Goal: Information Seeking & Learning: Learn about a topic

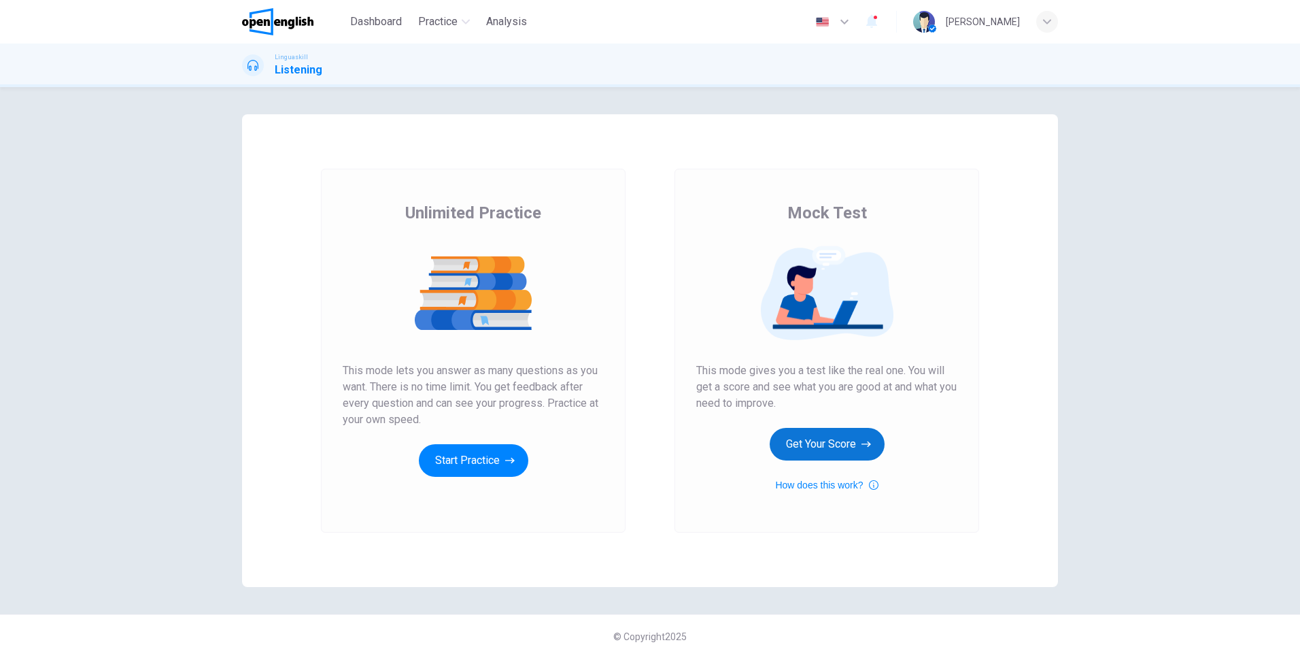
click at [841, 443] on button "Get Your Score" at bounding box center [827, 444] width 115 height 33
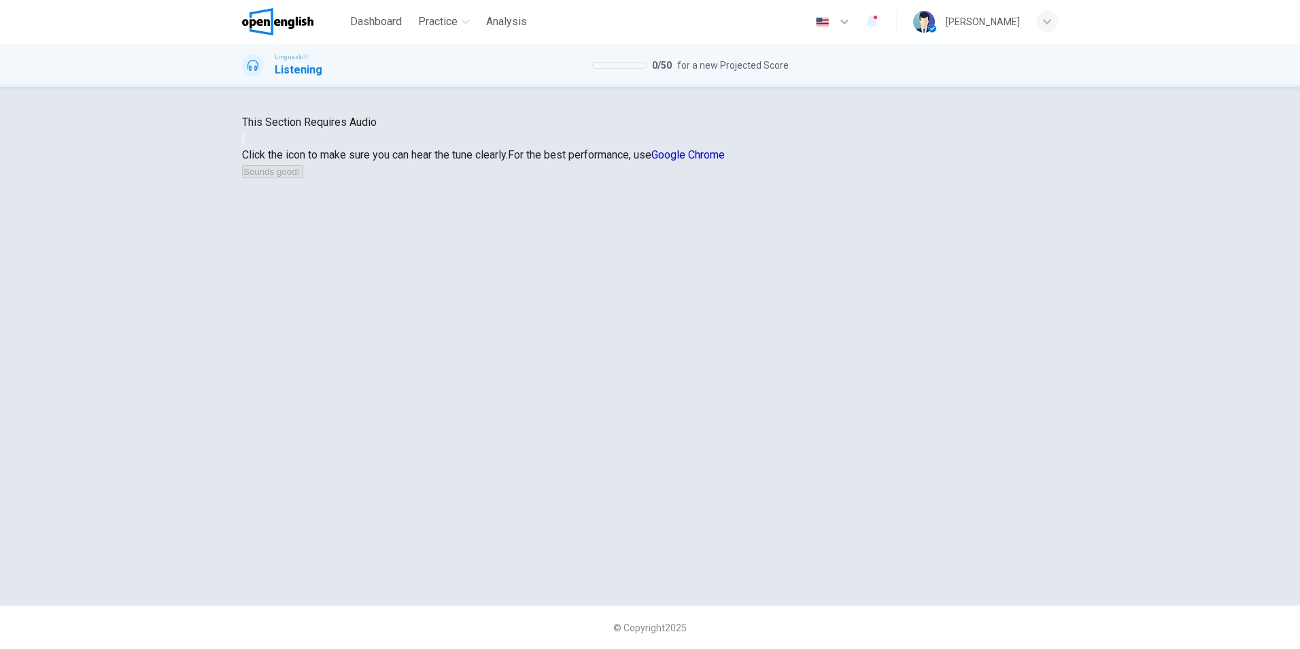
click at [245, 145] on button "button" at bounding box center [243, 139] width 3 height 13
click at [303, 178] on button "Sounds good!" at bounding box center [272, 171] width 61 height 13
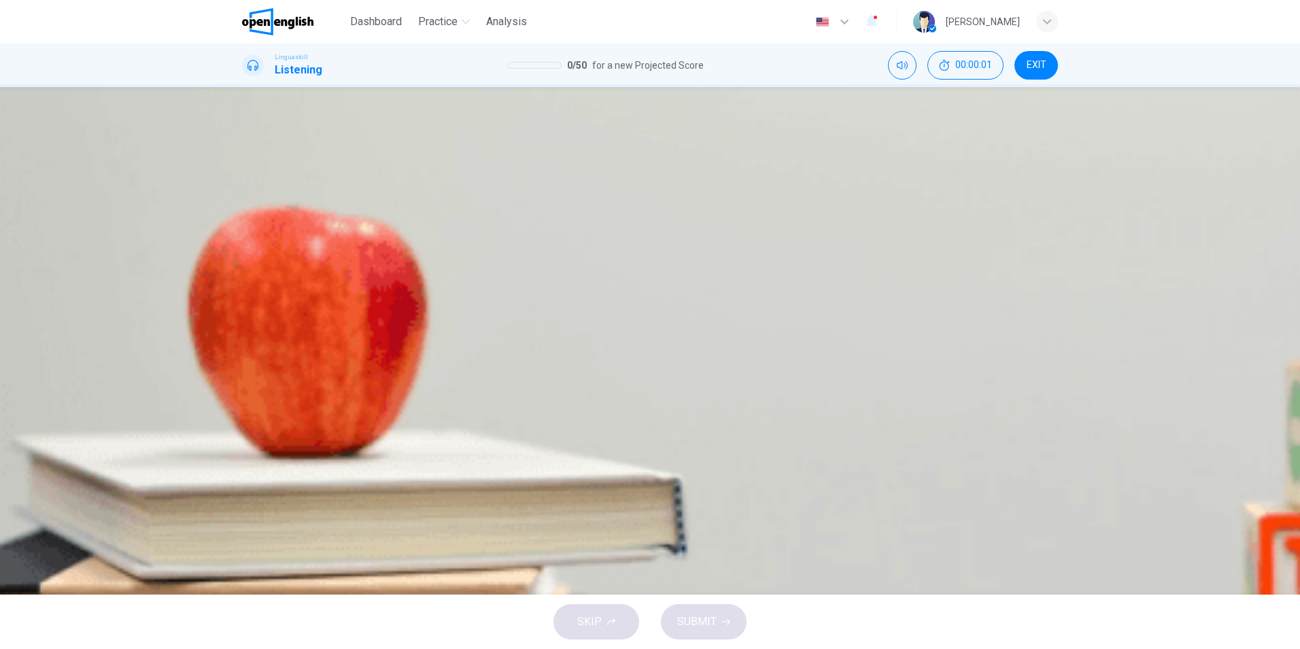
click at [247, 235] on icon "button" at bounding box center [247, 235] width 0 height 0
type input "*"
click at [356, 209] on button "B Salad" at bounding box center [327, 197] width 58 height 24
click at [718, 615] on button "SUBMIT" at bounding box center [704, 621] width 86 height 35
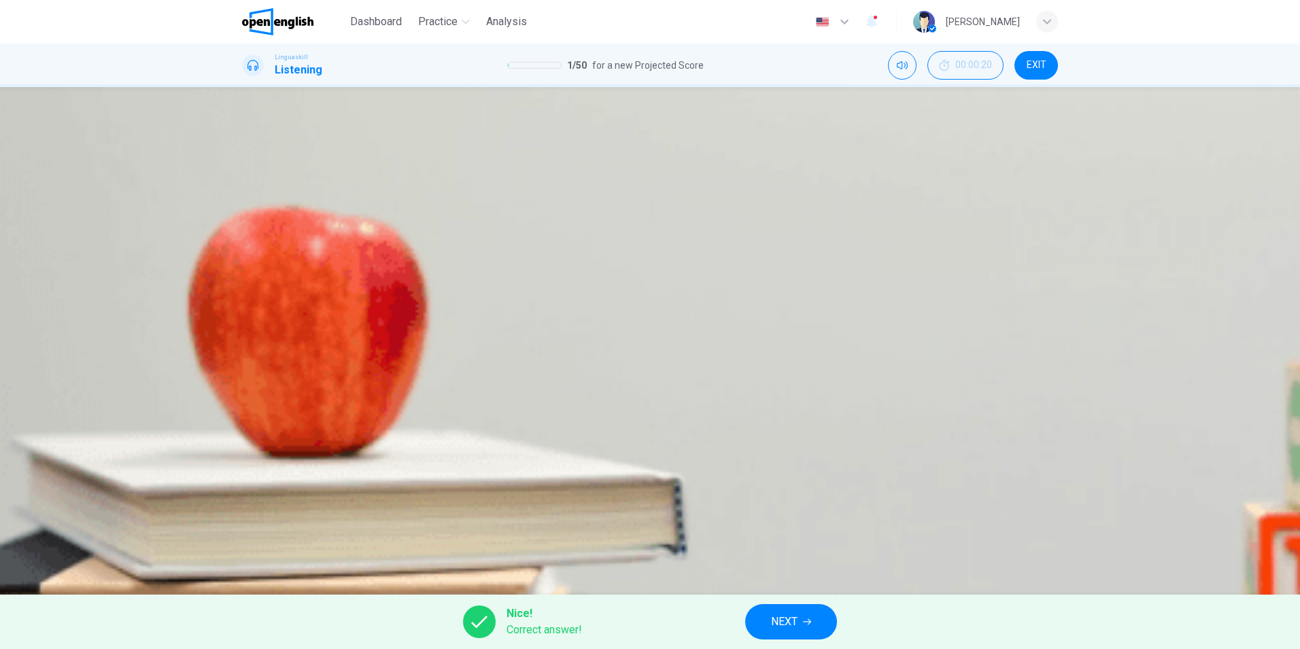
scroll to position [20, 0]
click at [793, 619] on span "NEXT" at bounding box center [784, 621] width 27 height 19
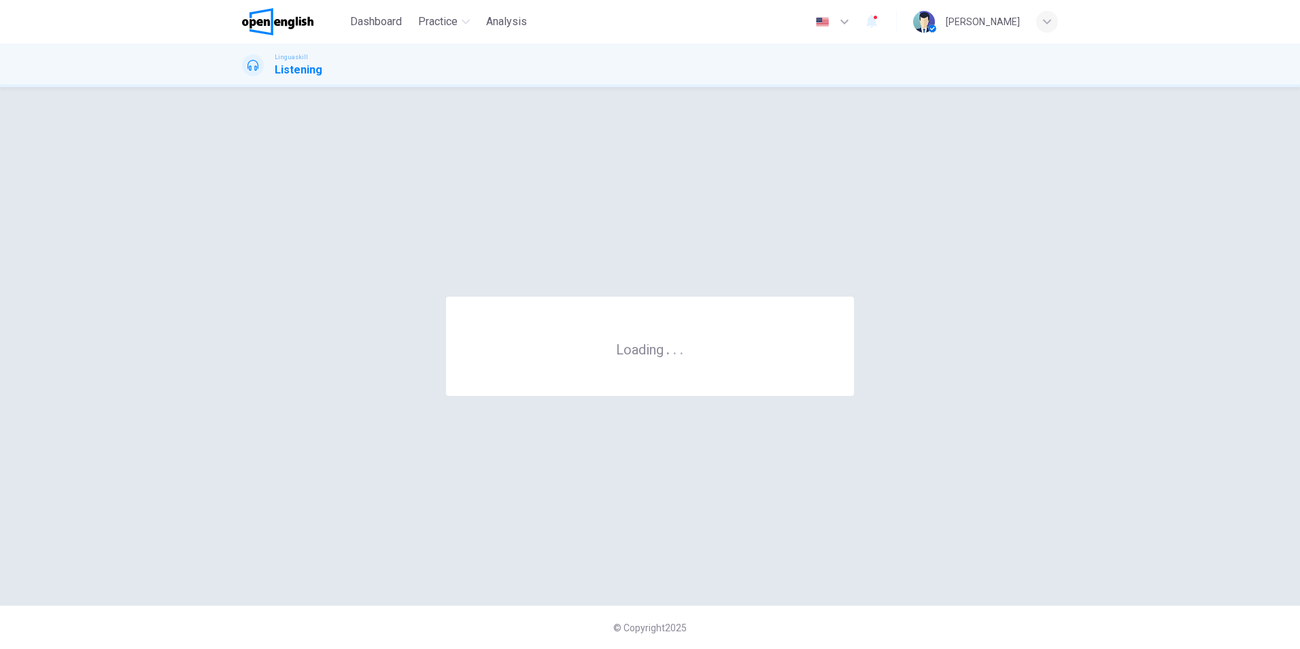
scroll to position [0, 0]
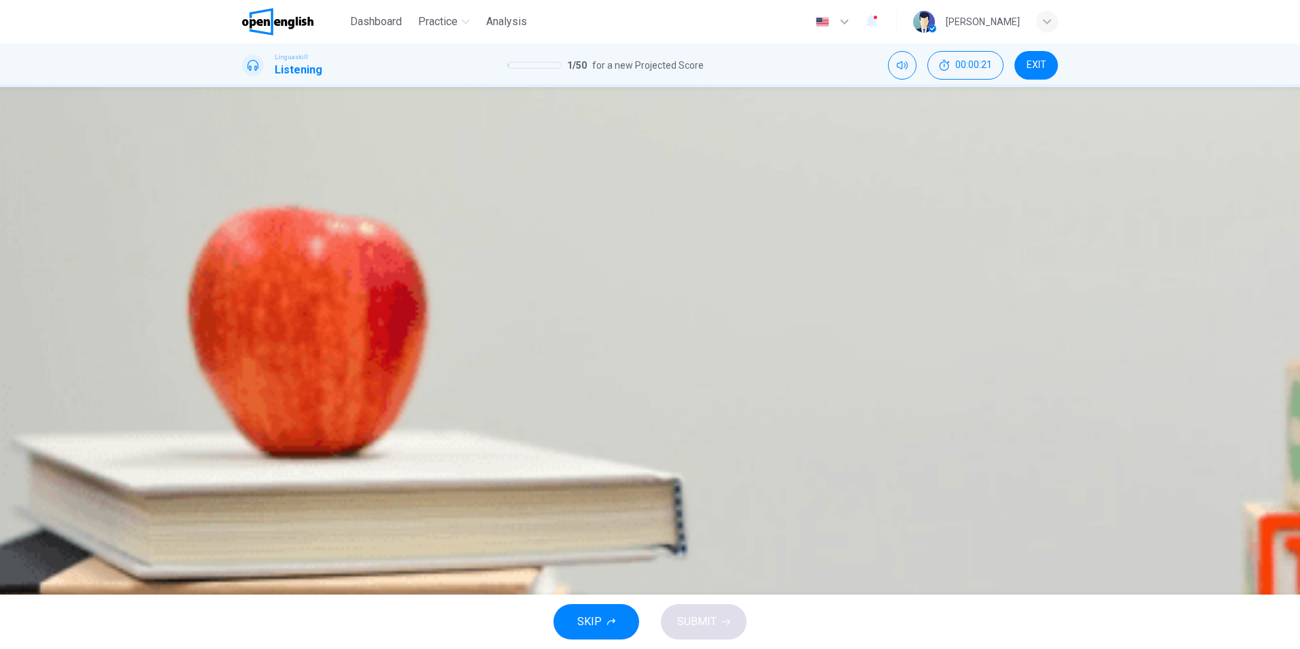
click at [247, 235] on icon "button" at bounding box center [247, 235] width 0 height 0
click at [249, 237] on button "button" at bounding box center [247, 234] width 11 height 11
type input "*"
click at [378, 208] on div "B" at bounding box center [367, 197] width 22 height 22
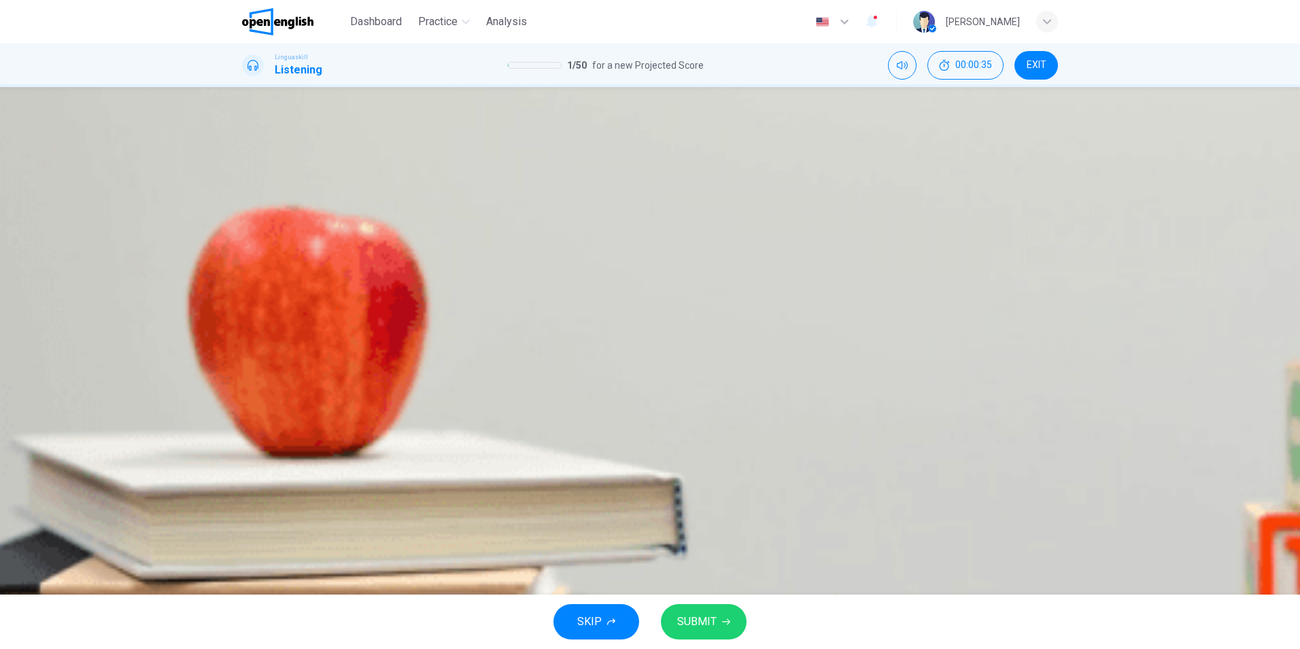
click at [715, 630] on span "SUBMIT" at bounding box center [696, 621] width 39 height 19
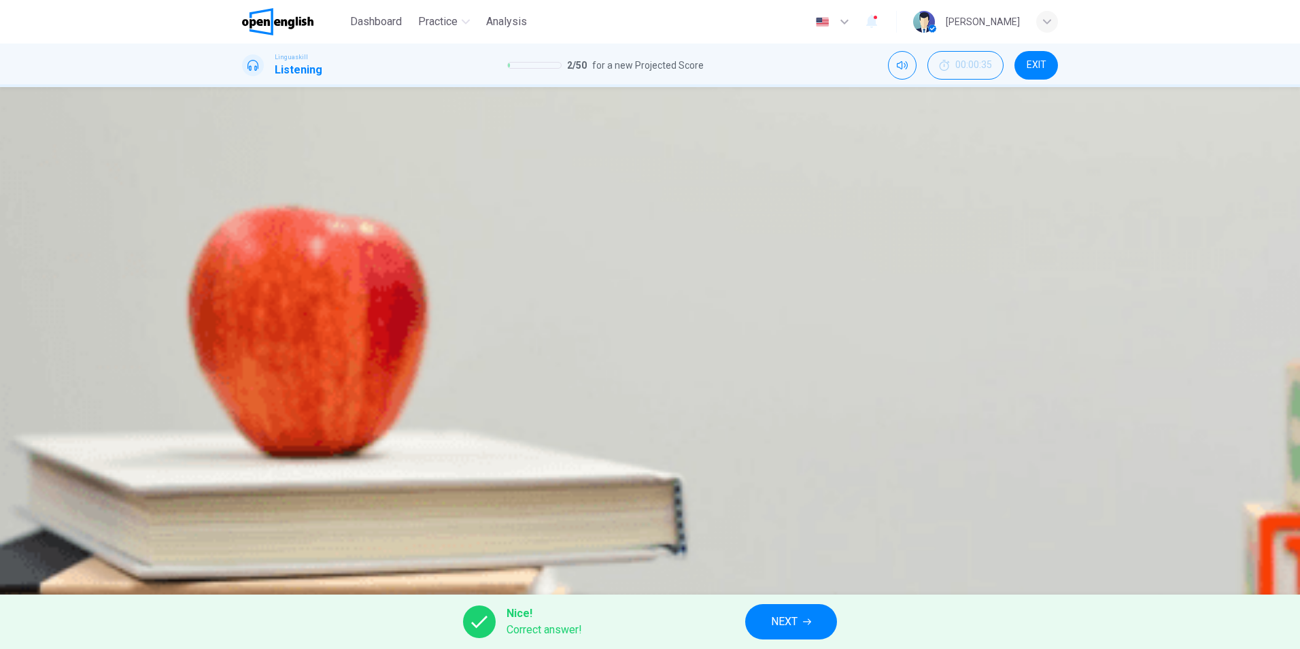
click at [715, 630] on div "Nice! Correct answer! NEXT" at bounding box center [650, 621] width 1300 height 54
click at [768, 627] on button "NEXT" at bounding box center [791, 621] width 92 height 35
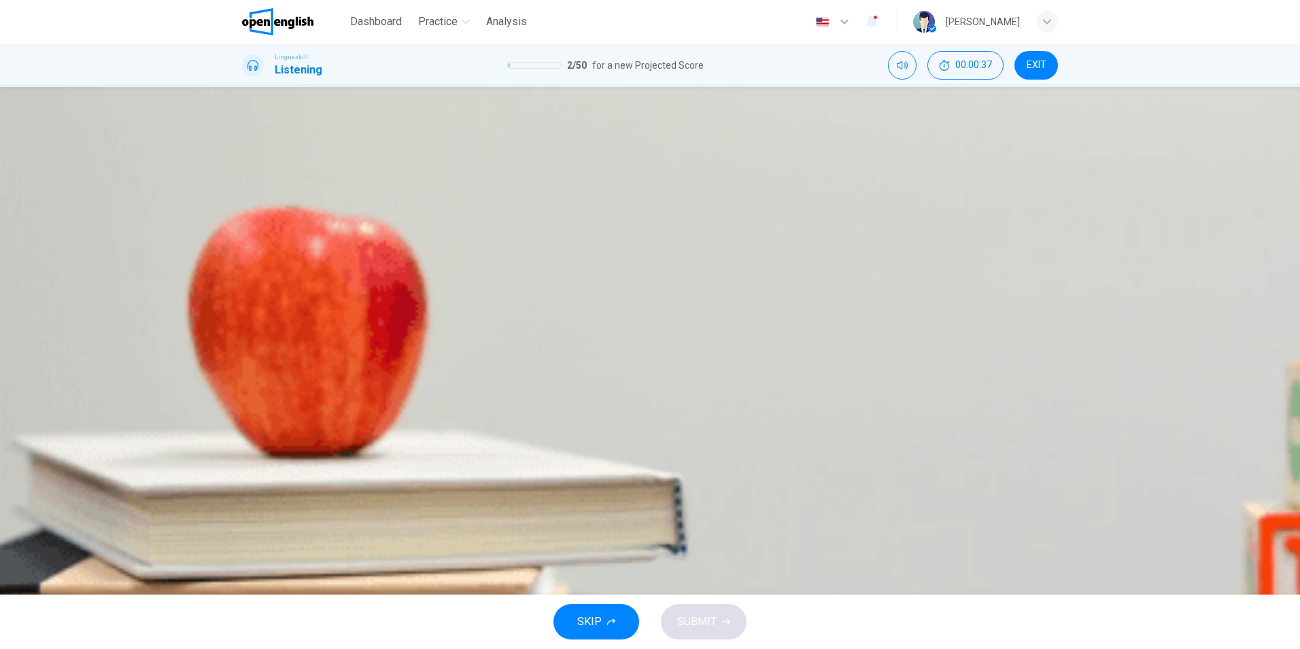
click at [247, 398] on icon "button" at bounding box center [247, 398] width 0 height 0
click at [877, 23] on icon "button" at bounding box center [871, 22] width 11 height 14
click at [1186, 326] on div at bounding box center [650, 324] width 1300 height 649
click at [470, 208] on div "B" at bounding box center [459, 197] width 22 height 22
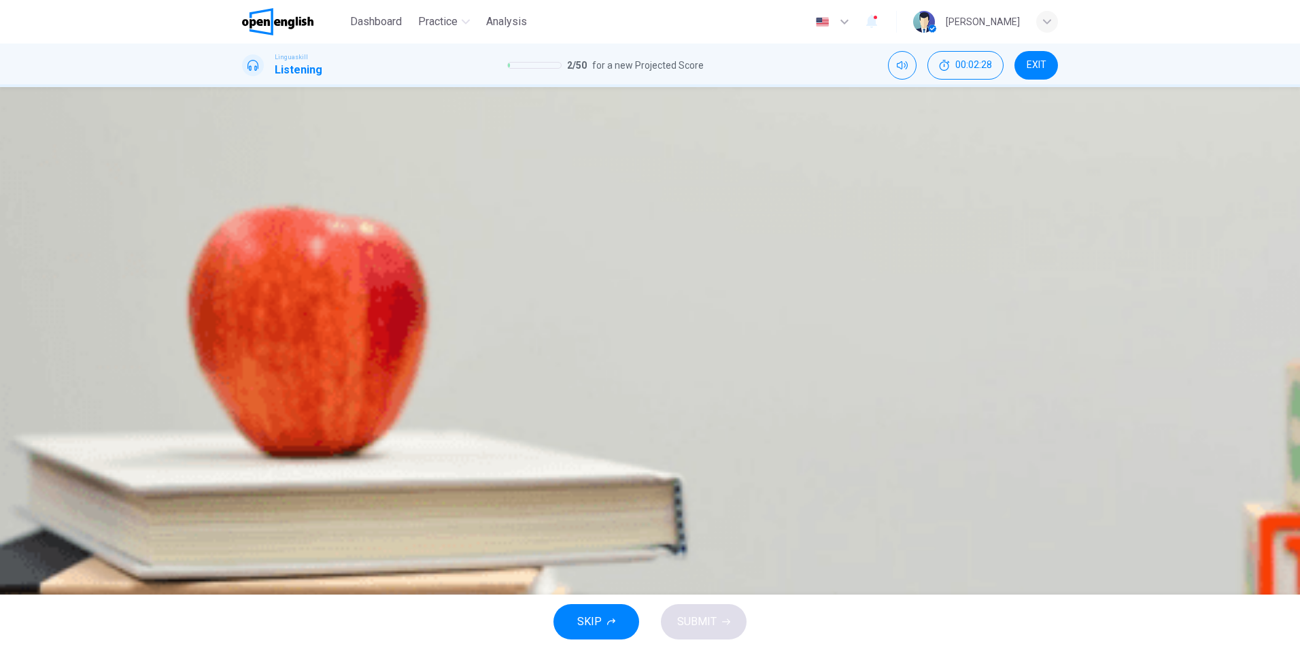
click at [594, 249] on div "C" at bounding box center [583, 238] width 22 height 22
click at [666, 281] on span "Ecosystems becoming less resilient" at bounding box center [699, 276] width 172 height 12
click at [436, 322] on span "Human activities like deforestation" at bounding box center [353, 317] width 165 height 12
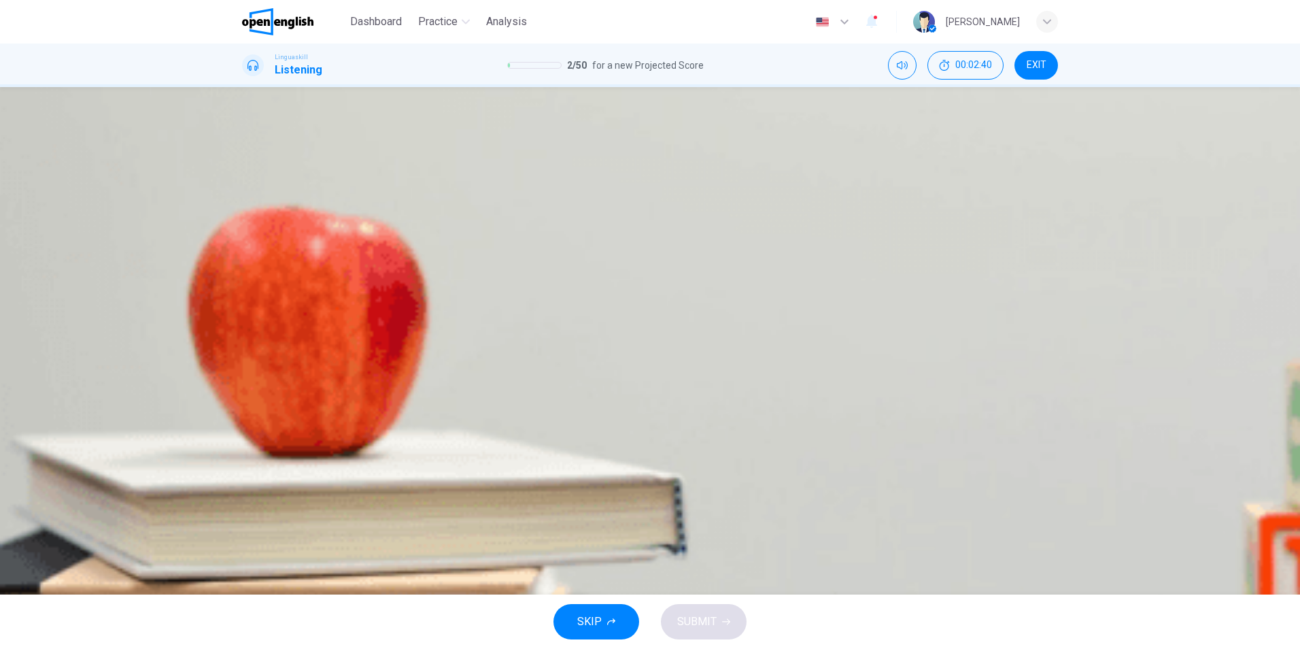
scroll to position [587, 0]
click at [475, 371] on div "B" at bounding box center [464, 360] width 22 height 22
click at [247, 398] on icon "button" at bounding box center [247, 398] width 0 height 0
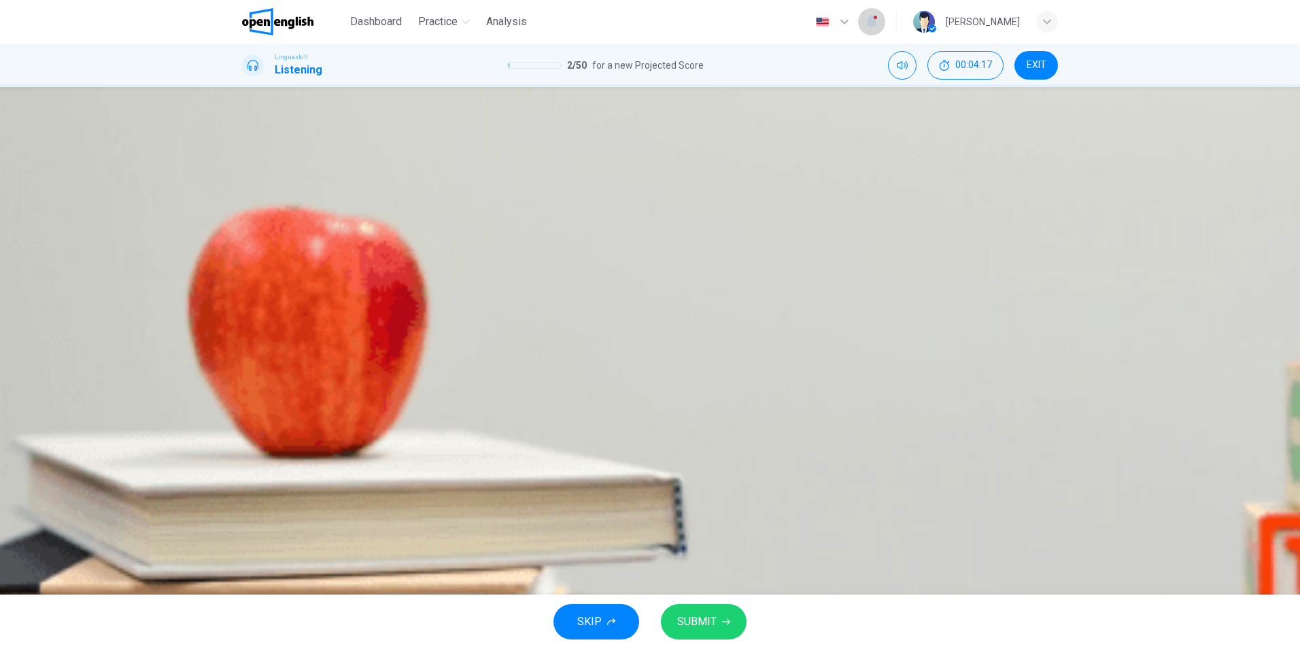
click at [880, 22] on icon "button" at bounding box center [871, 21] width 16 height 16
click at [1116, 402] on div at bounding box center [650, 324] width 1300 height 649
click at [695, 623] on span "SUBMIT" at bounding box center [696, 621] width 39 height 19
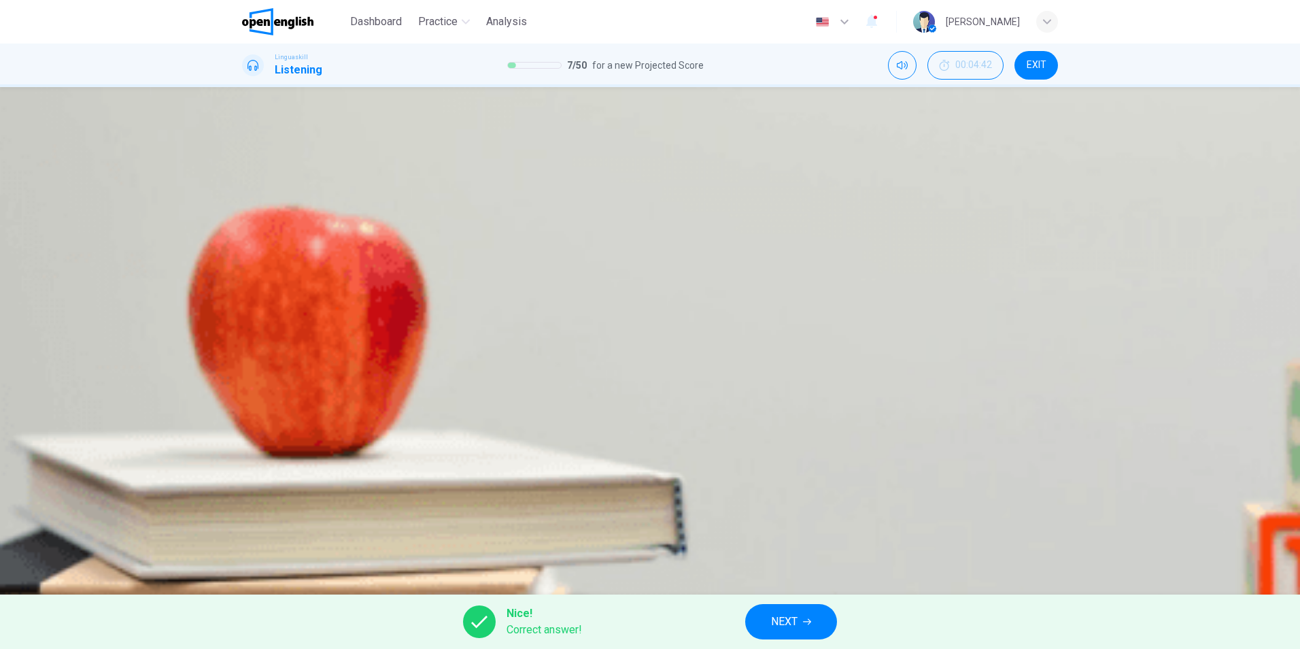
type input "**"
click at [809, 627] on button "NEXT" at bounding box center [791, 621] width 92 height 35
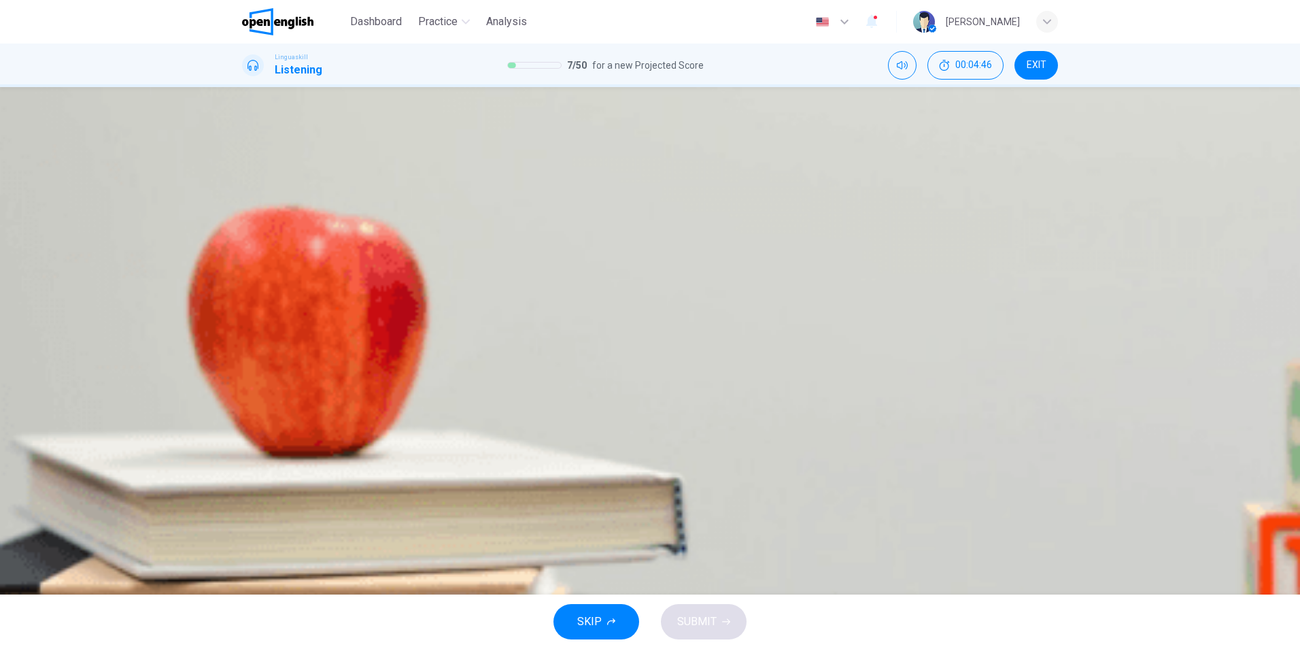
click at [247, 235] on icon "button" at bounding box center [247, 235] width 0 height 0
type input "*"
click at [409, 208] on div "B" at bounding box center [398, 197] width 22 height 22
click at [706, 625] on span "SUBMIT" at bounding box center [696, 621] width 39 height 19
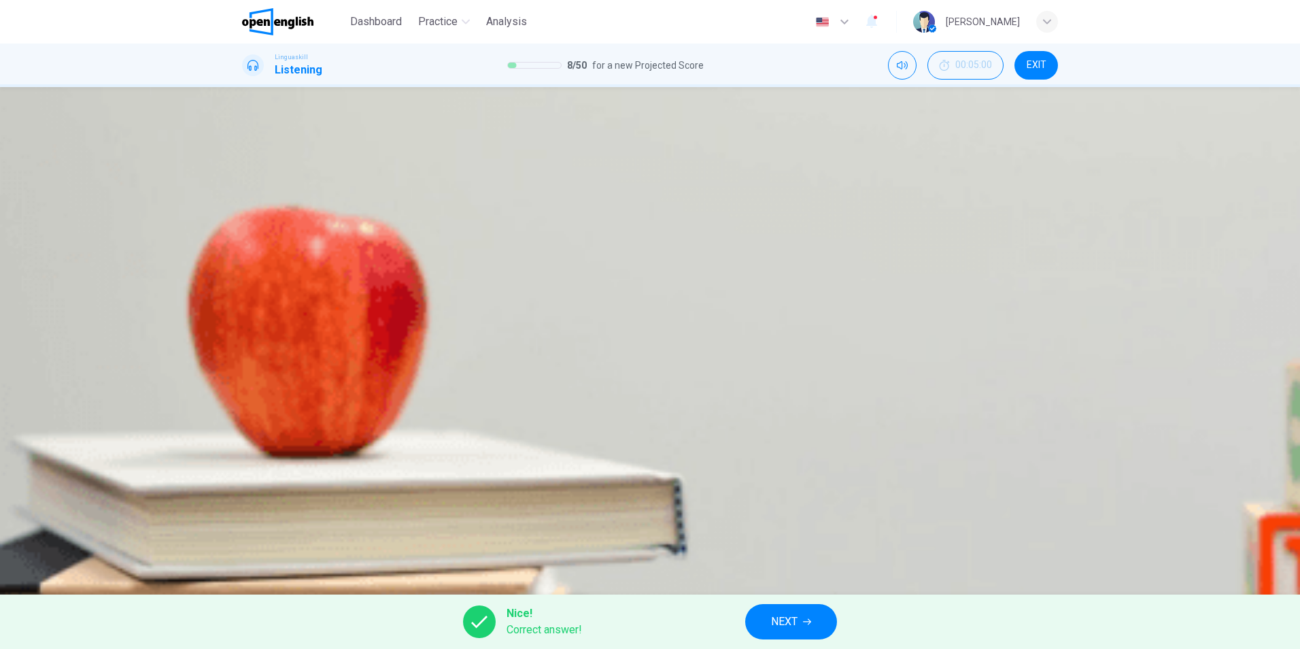
click at [794, 627] on span "NEXT" at bounding box center [784, 621] width 27 height 19
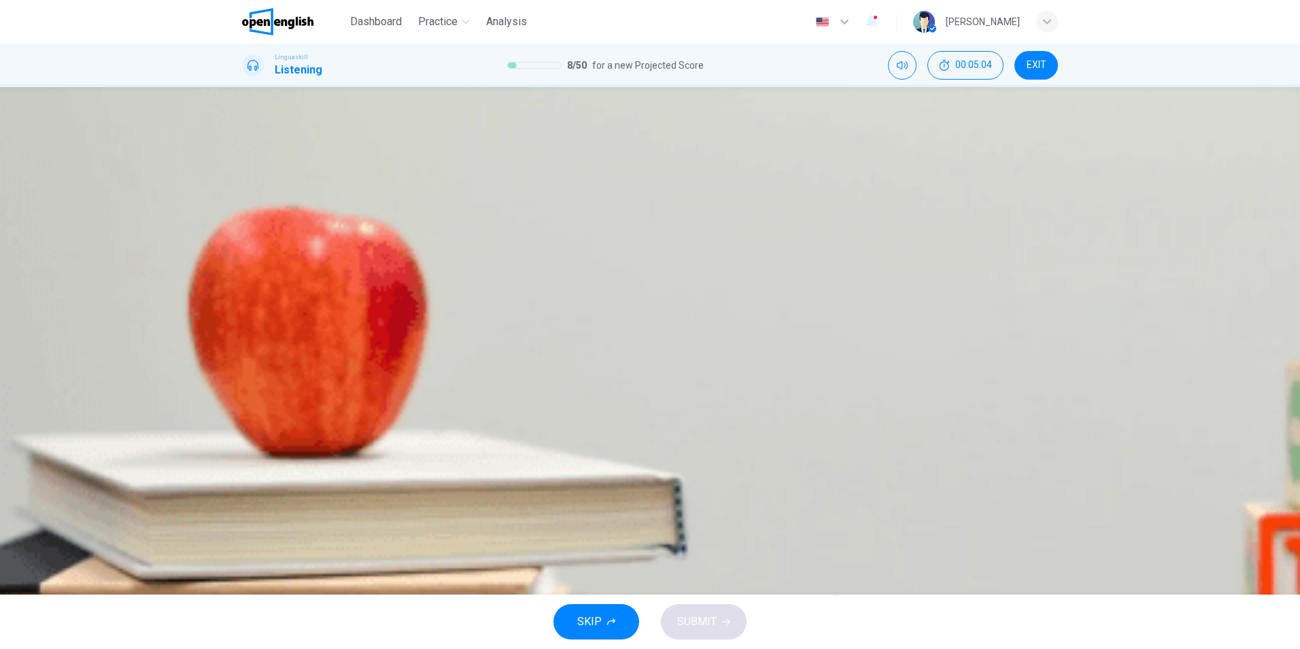
click at [253, 230] on button "button" at bounding box center [247, 234] width 11 height 11
click at [369, 208] on div "B" at bounding box center [358, 197] width 22 height 22
type input "*"
click at [702, 615] on span "SUBMIT" at bounding box center [696, 621] width 39 height 19
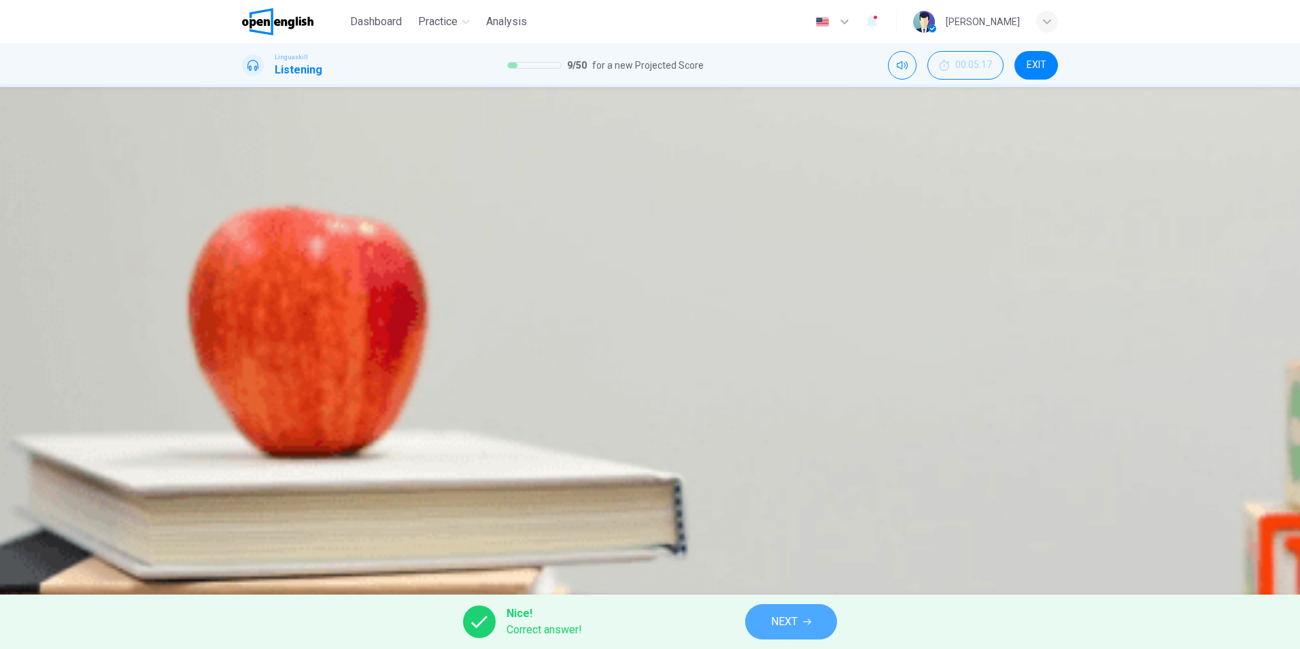
click at [795, 612] on span "NEXT" at bounding box center [784, 621] width 27 height 19
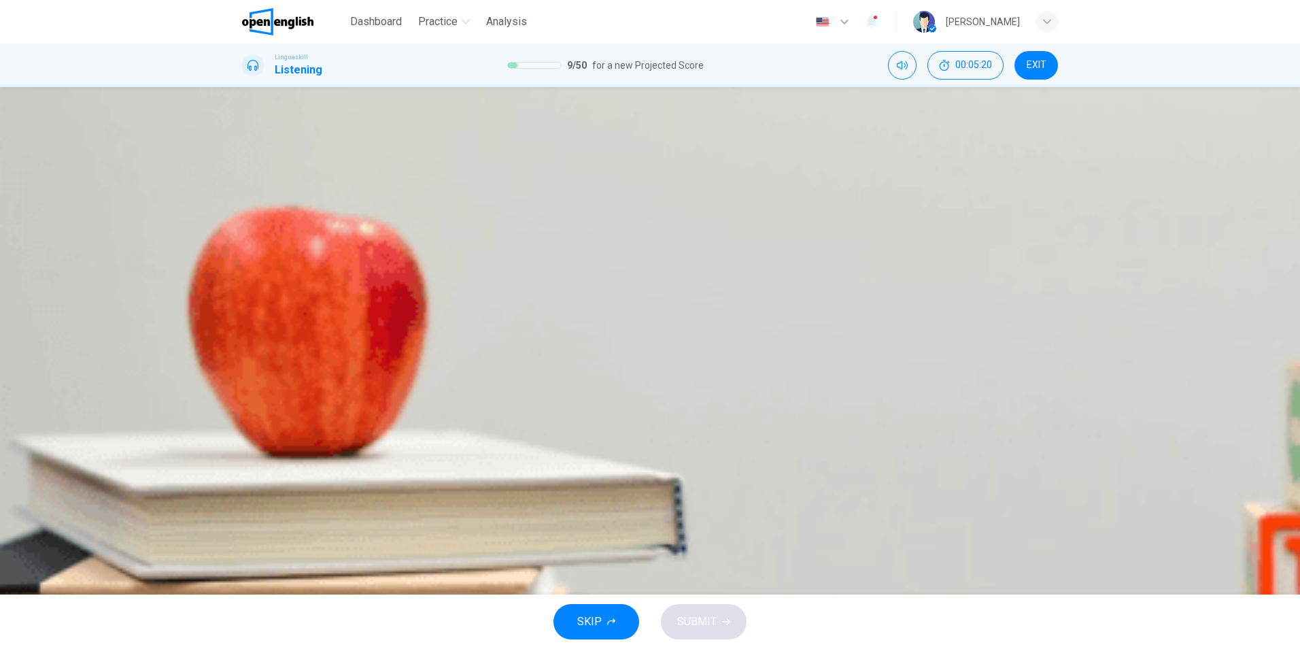
drag, startPoint x: 585, startPoint y: 306, endPoint x: 762, endPoint y: 309, distance: 176.8
click at [539, 183] on span "What is the primary topic of [PERSON_NAME] talk?" at bounding box center [418, 176] width 242 height 13
click at [247, 398] on icon "button" at bounding box center [247, 398] width 0 height 0
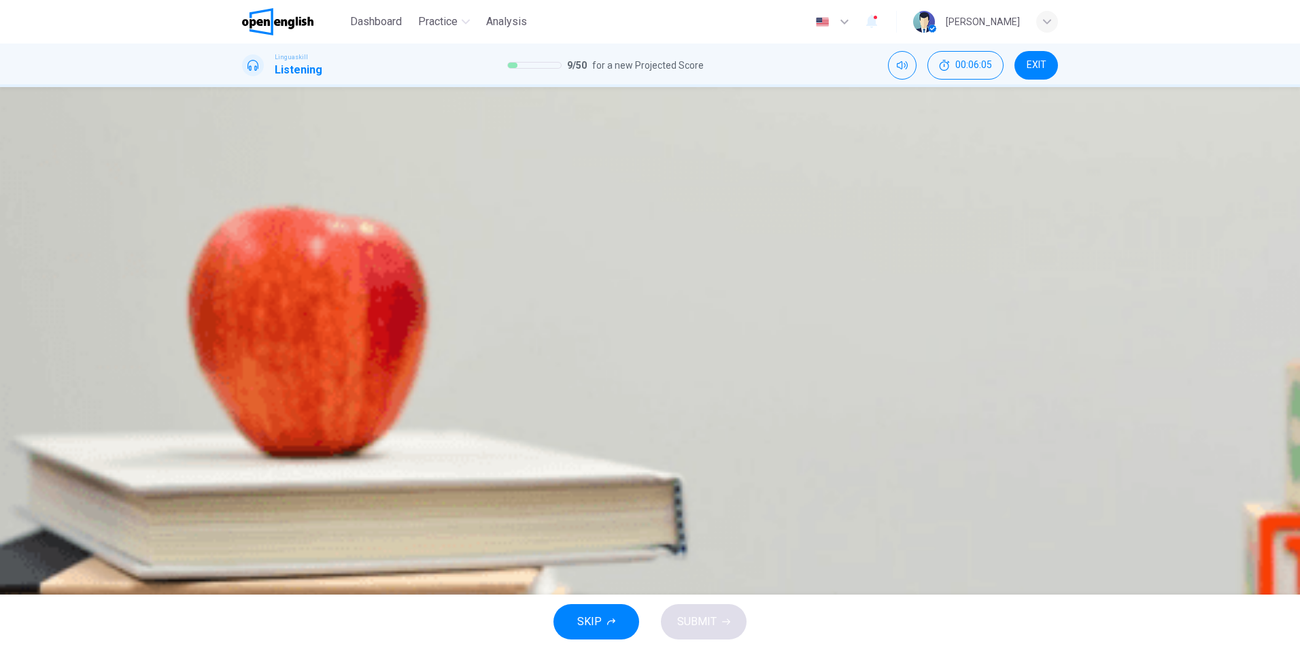
click at [528, 208] on div "B" at bounding box center [517, 197] width 22 height 22
click at [471, 241] on span "Reduction in cost and improved efficiency" at bounding box center [371, 235] width 201 height 12
click at [672, 290] on div "C" at bounding box center [683, 279] width 22 height 22
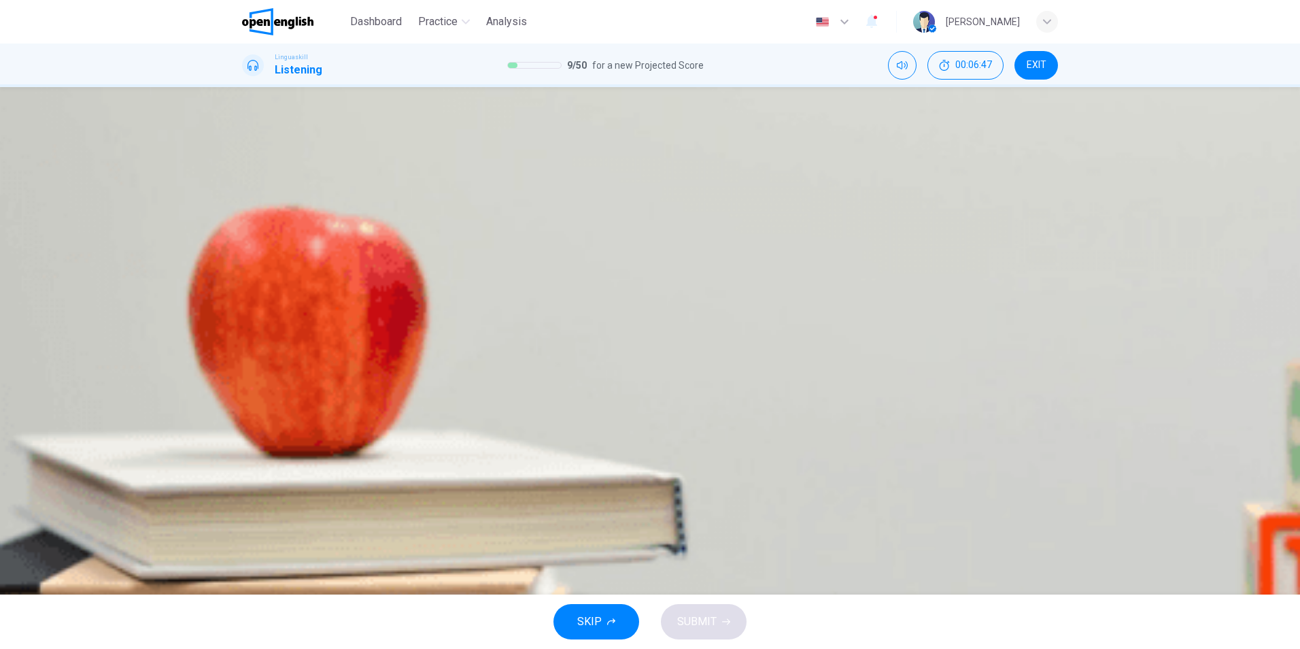
scroll to position [603, 0]
click at [377, 312] on div "B" at bounding box center [367, 320] width 22 height 22
click at [528, 371] on div "C" at bounding box center [517, 360] width 22 height 22
type input "*"
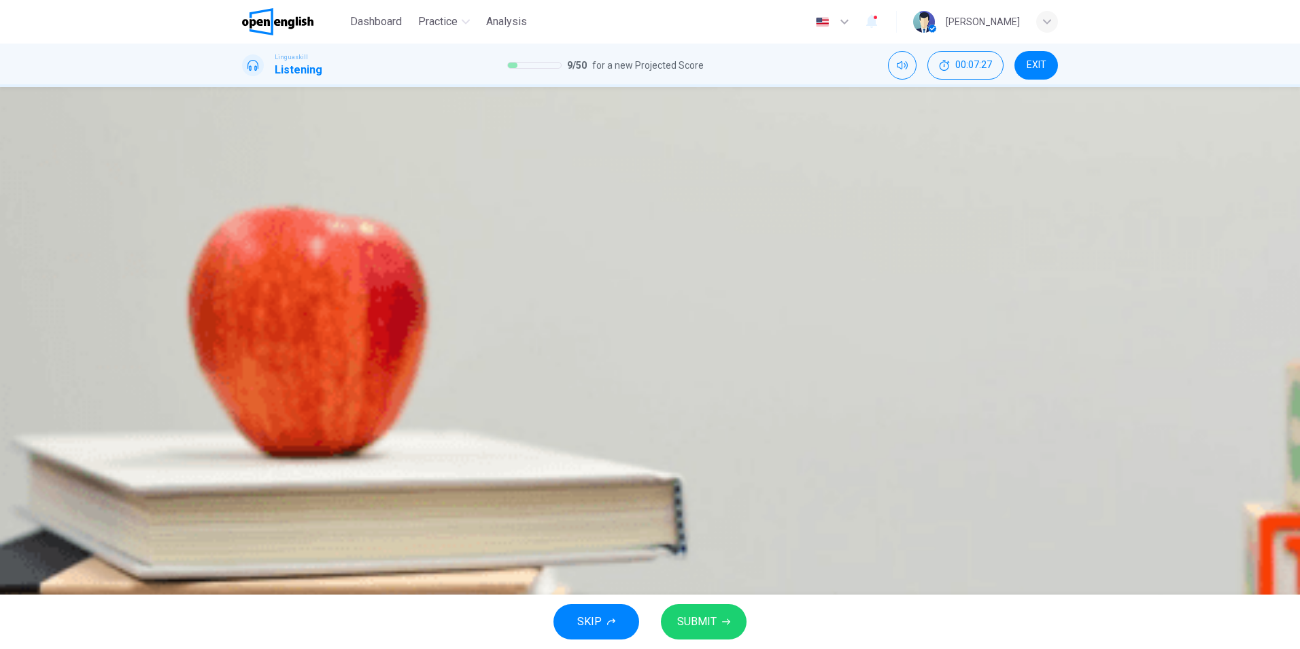
click at [716, 624] on button "SUBMIT" at bounding box center [704, 621] width 86 height 35
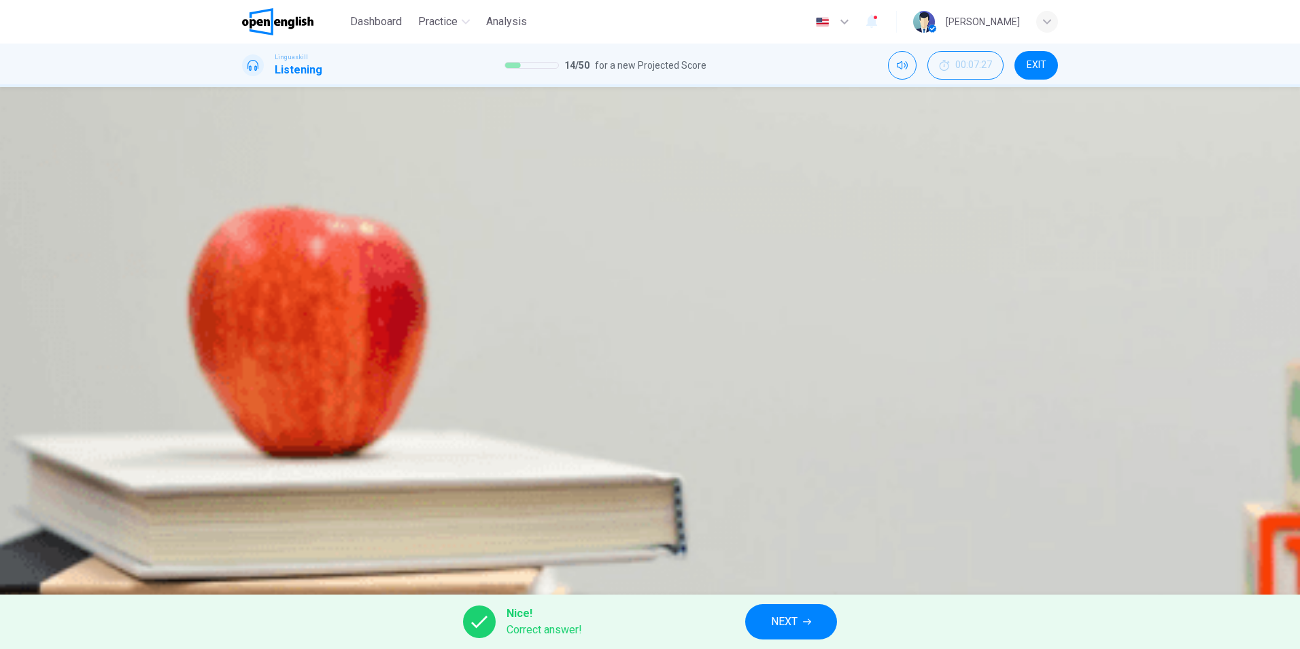
click at [759, 596] on div "Nice! Correct answer! NEXT" at bounding box center [650, 621] width 1300 height 54
click at [776, 629] on span "NEXT" at bounding box center [784, 621] width 27 height 19
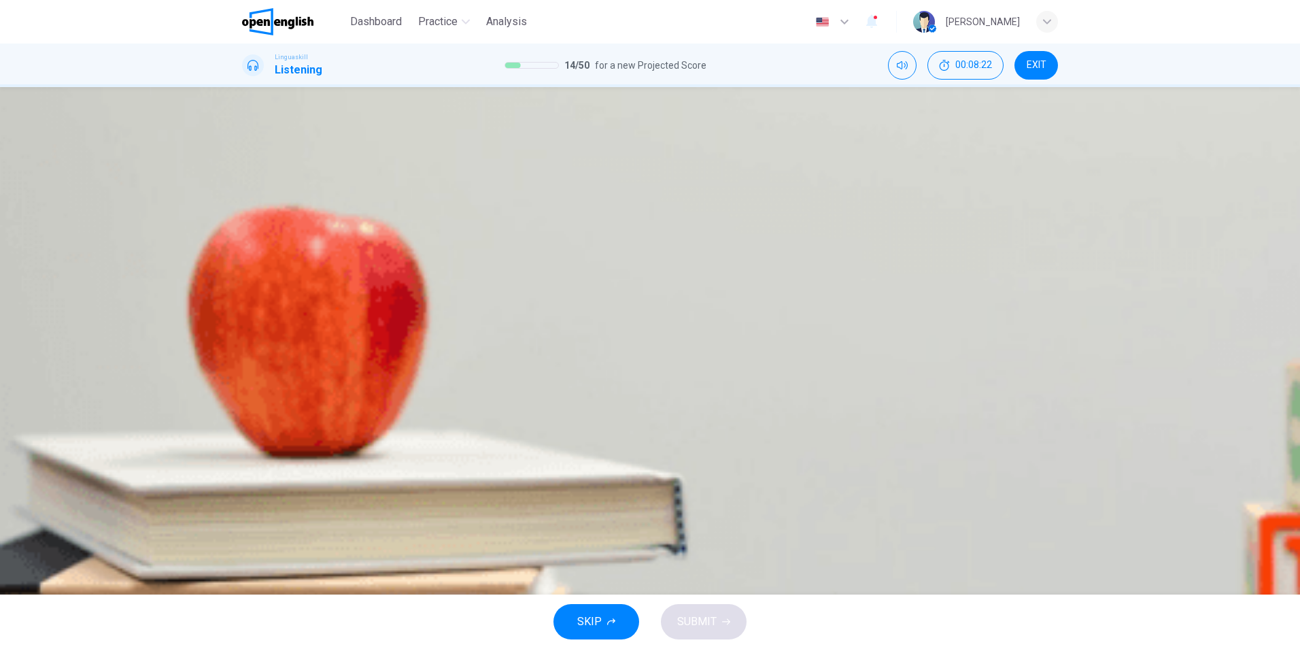
scroll to position [272, 0]
click at [265, 249] on div "A" at bounding box center [254, 238] width 22 height 22
click at [258, 398] on icon "button" at bounding box center [256, 406] width 14 height 16
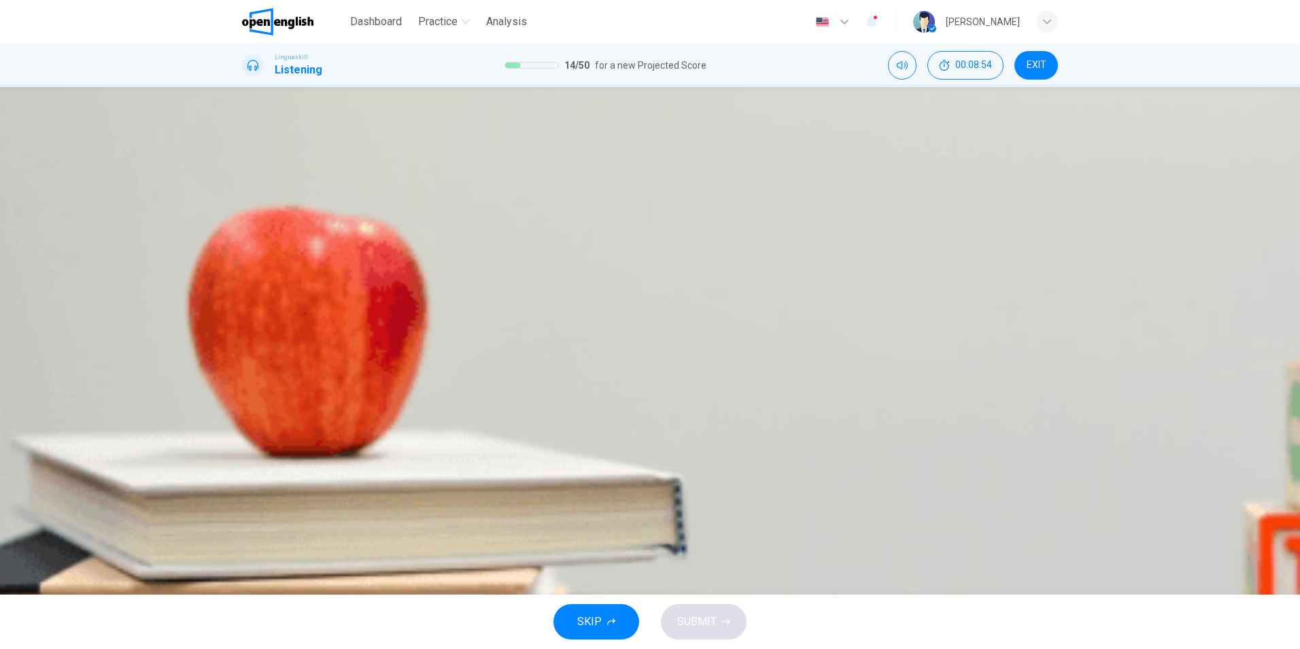
click at [523, 208] on div "B" at bounding box center [512, 197] width 22 height 22
click at [555, 322] on span "It reduces landfill waste" at bounding box center [499, 317] width 113 height 12
click at [649, 281] on span "Using reusable bags" at bounding box center [615, 276] width 99 height 12
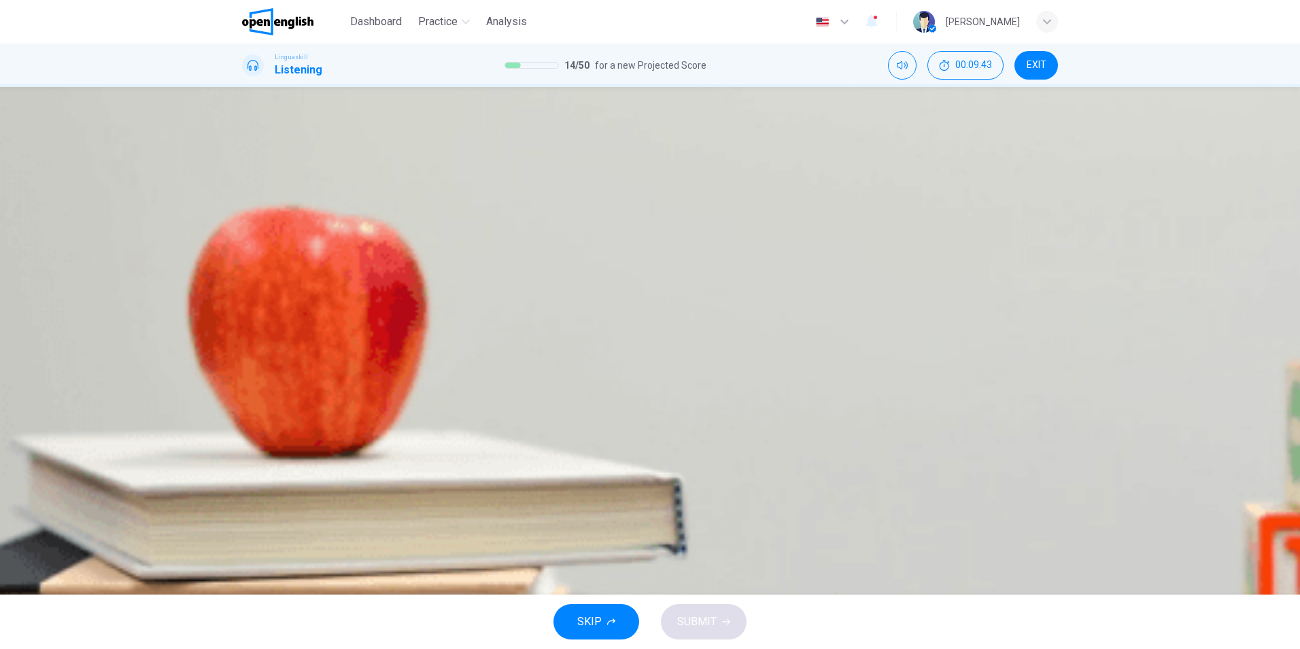
scroll to position [587, 0]
click at [265, 371] on div "A" at bounding box center [254, 360] width 22 height 22
type input "*"
click at [689, 611] on button "SUBMIT" at bounding box center [704, 621] width 86 height 35
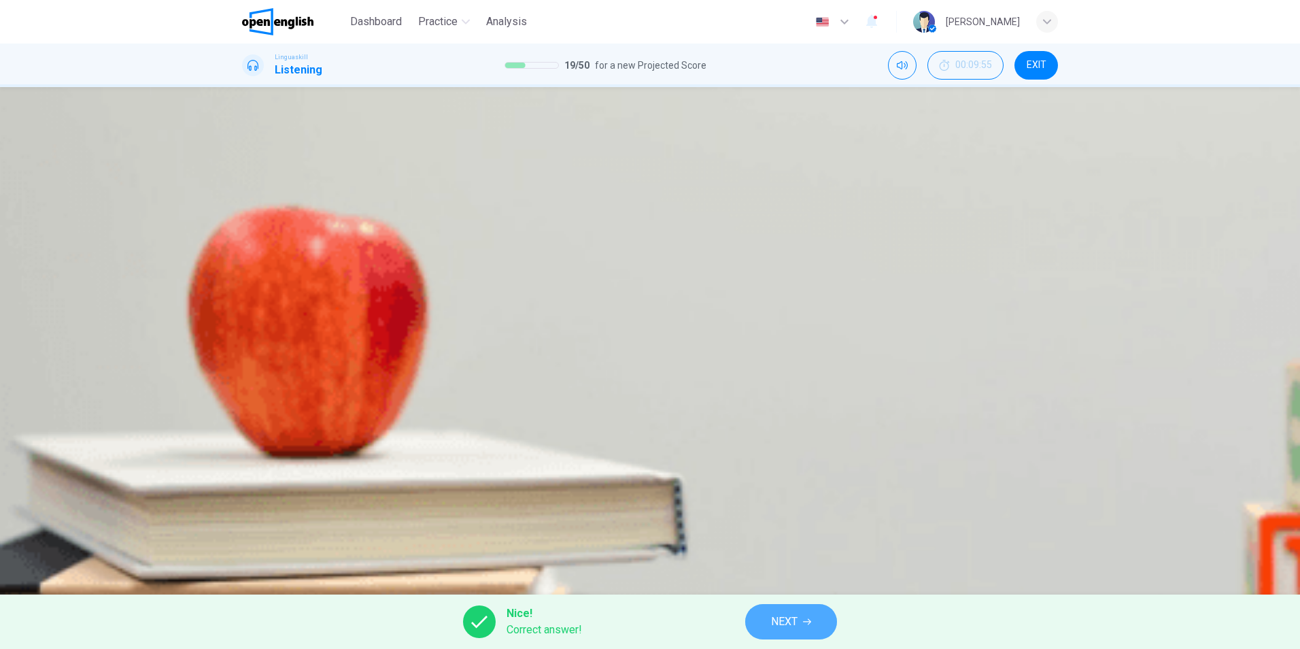
click at [759, 619] on button "NEXT" at bounding box center [791, 621] width 92 height 35
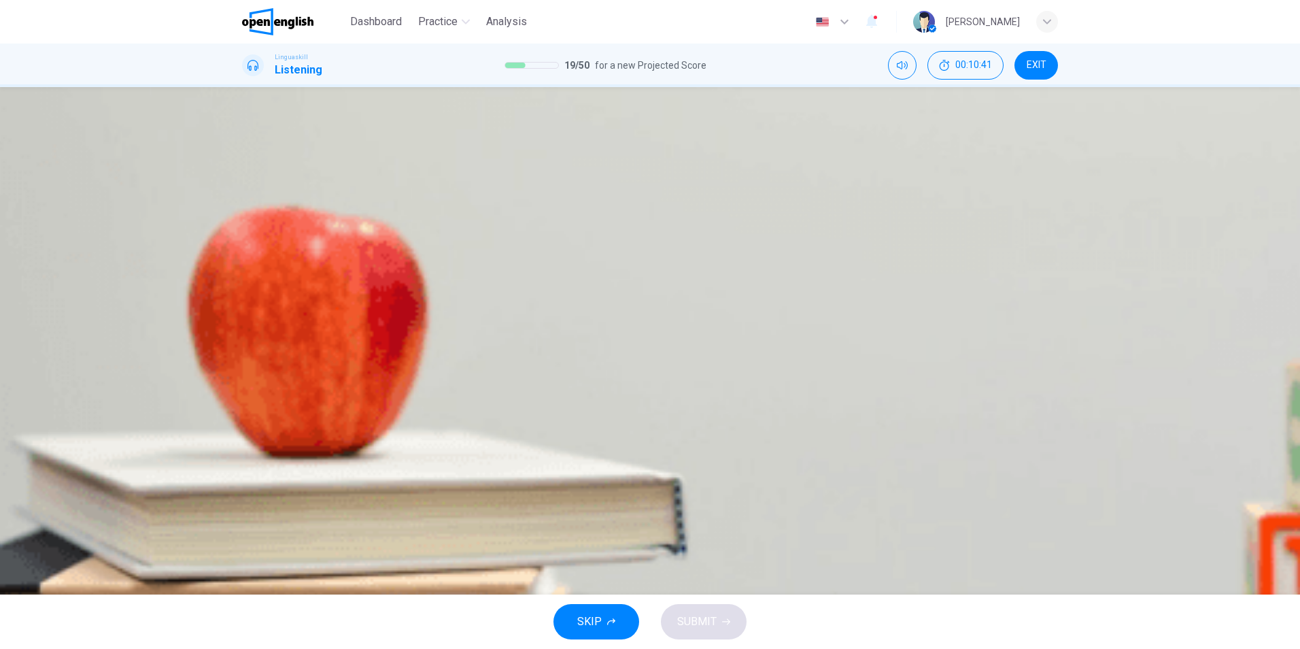
click at [251, 392] on button "button" at bounding box center [247, 397] width 11 height 11
click at [372, 208] on div "B" at bounding box center [361, 197] width 22 height 22
click at [265, 249] on div "A" at bounding box center [254, 238] width 22 height 22
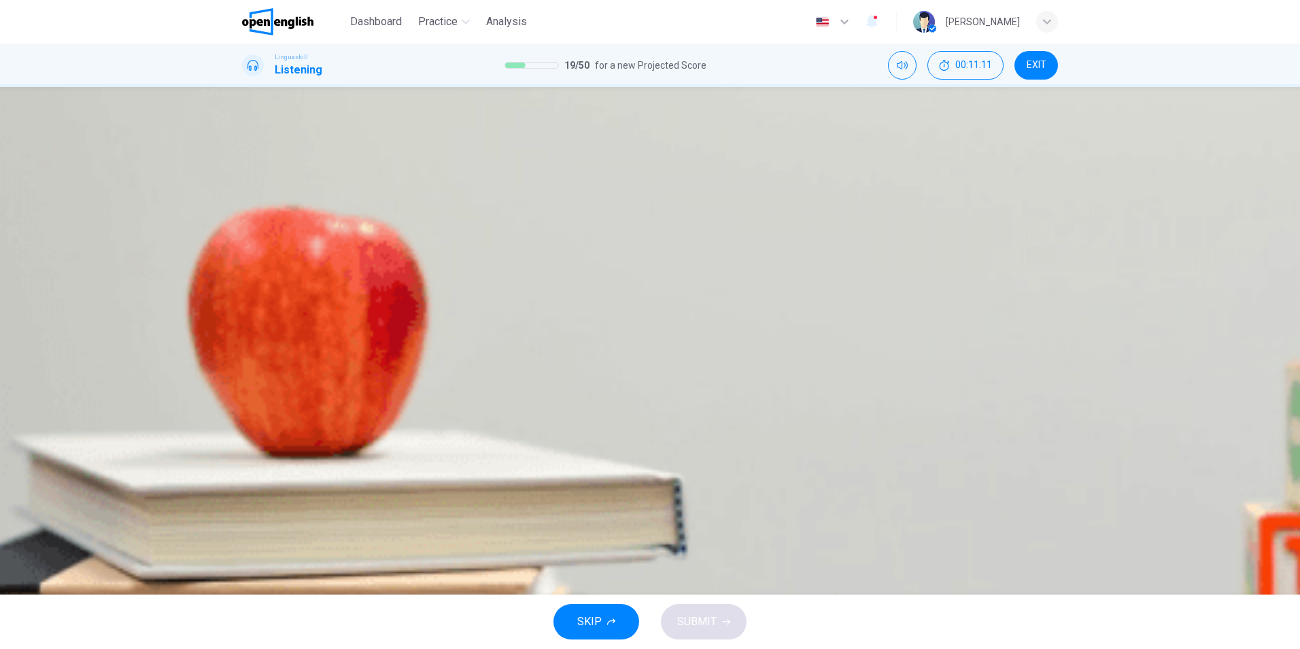
scroll to position [476, 0]
click at [473, 290] on div "C" at bounding box center [462, 279] width 22 height 22
click at [265, 371] on div "A" at bounding box center [254, 360] width 22 height 22
click at [265, 309] on div "A" at bounding box center [254, 320] width 22 height 22
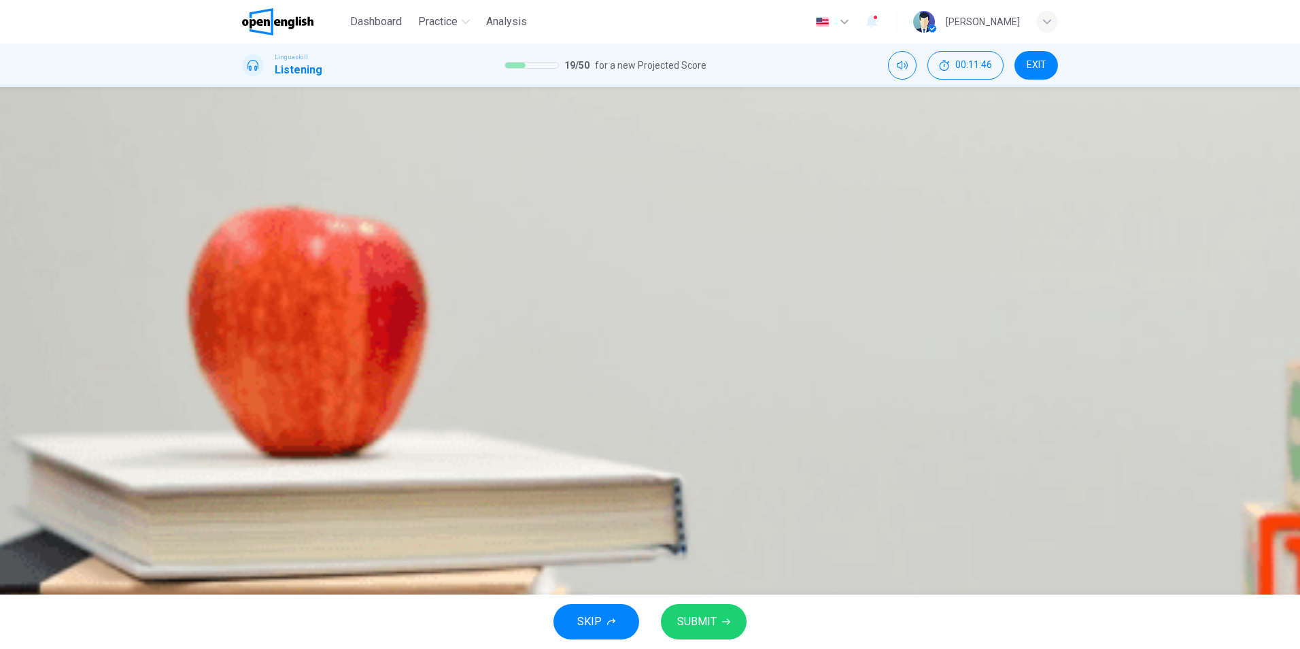
click at [643, 363] on span "Offering resources for resume writing" at bounding box center [648, 357] width 179 height 12
click at [253, 392] on button "button" at bounding box center [247, 397] width 11 height 11
click at [698, 611] on button "SUBMIT" at bounding box center [704, 621] width 86 height 35
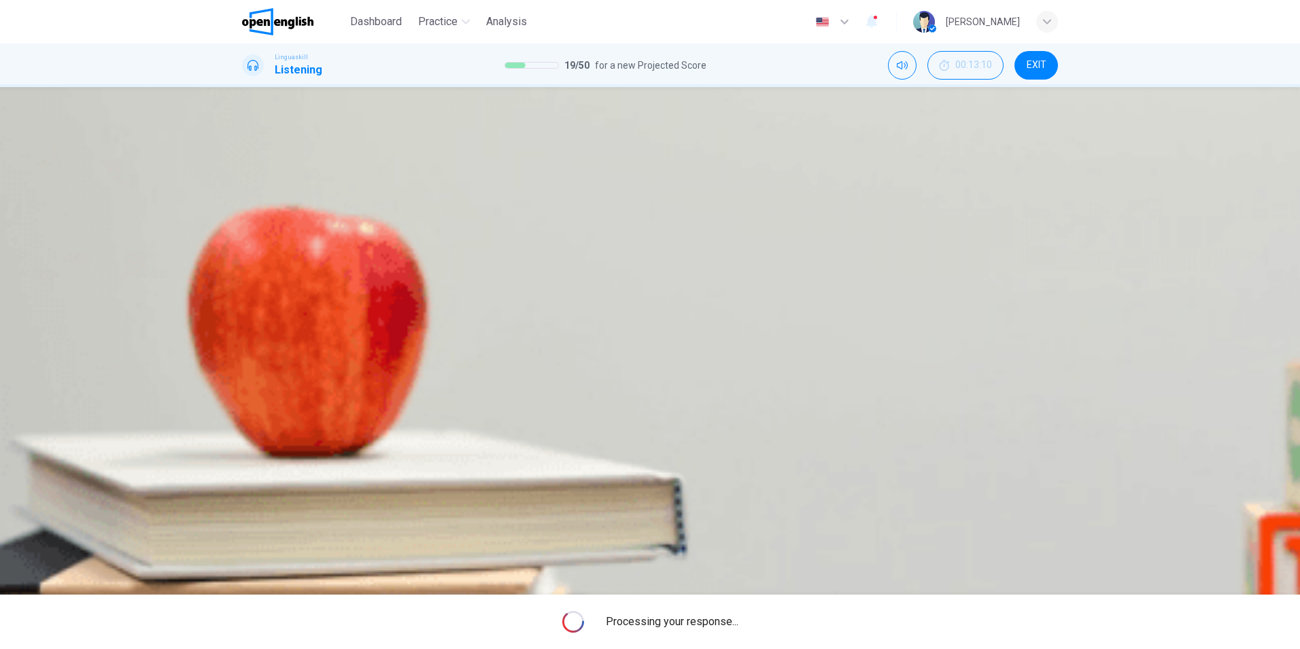
type input "*"
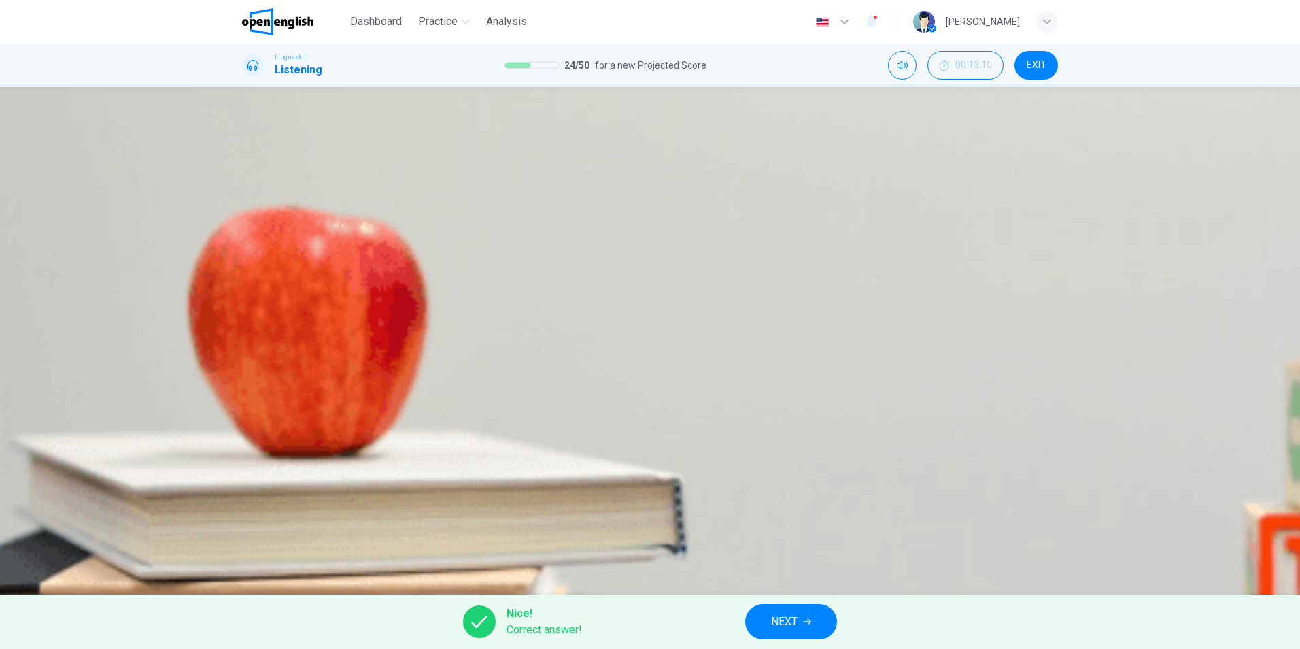
click at [813, 611] on button "NEXT" at bounding box center [791, 621] width 92 height 35
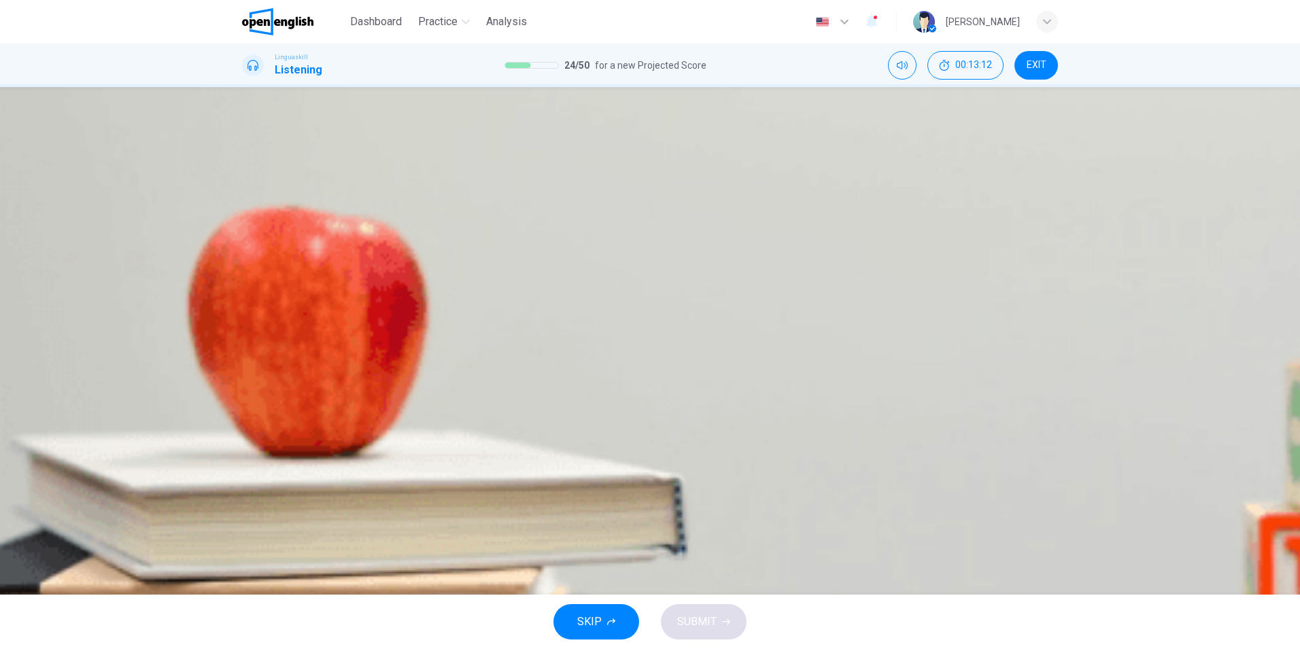
drag, startPoint x: 579, startPoint y: 307, endPoint x: 850, endPoint y: 315, distance: 270.7
click at [850, 209] on div "Question 25 Listen and Select For this question, choose the correct answer. On …" at bounding box center [650, 161] width 816 height 95
click at [247, 235] on icon "button" at bounding box center [247, 235] width 0 height 0
click at [334, 208] on div "B" at bounding box center [324, 197] width 22 height 22
type input "*"
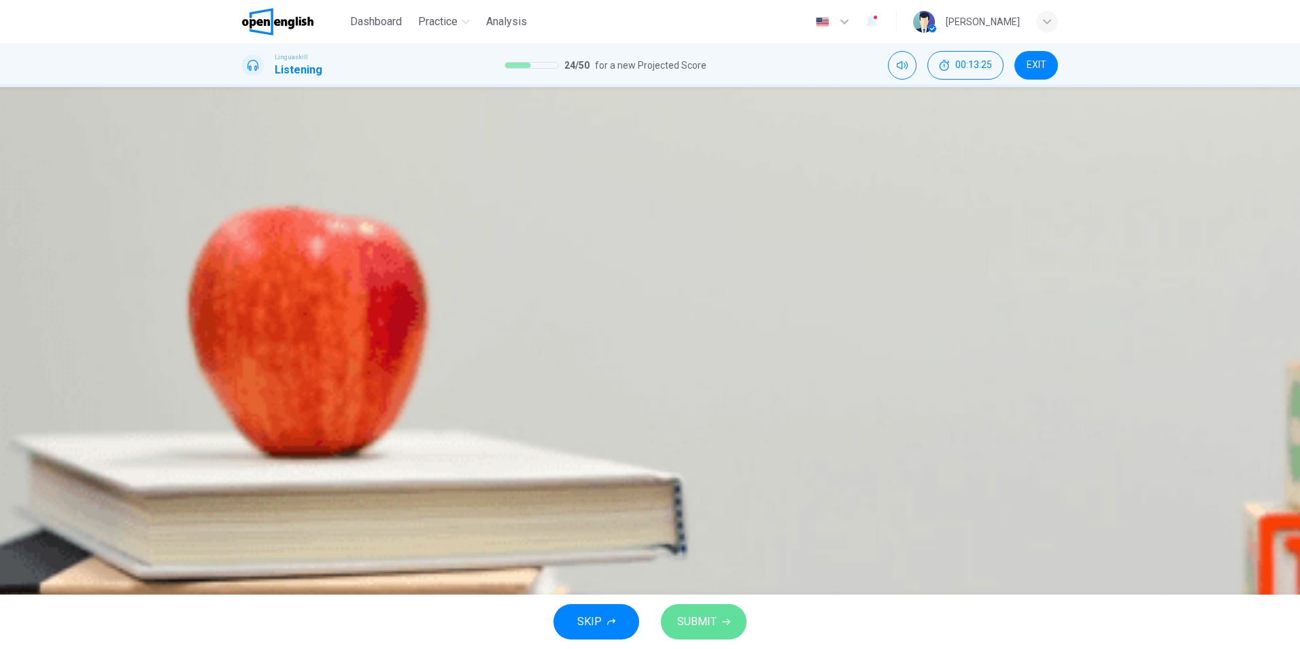
click at [725, 611] on button "SUBMIT" at bounding box center [704, 621] width 86 height 35
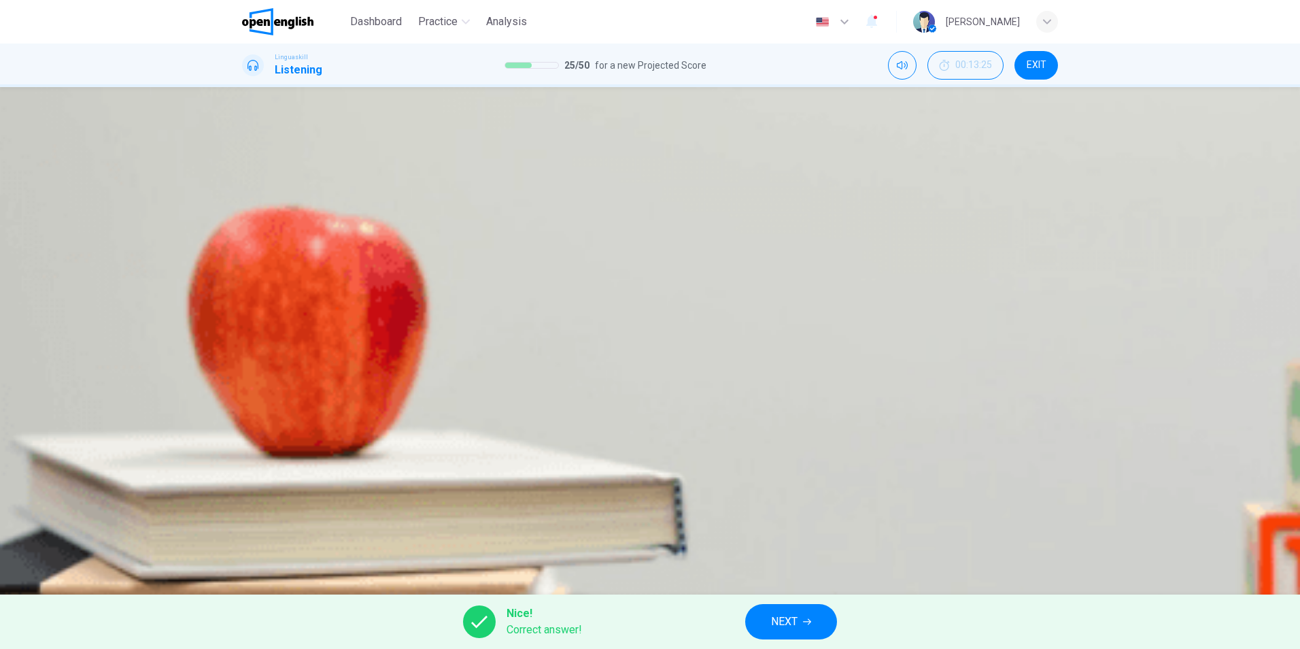
click at [781, 627] on span "NEXT" at bounding box center [784, 621] width 27 height 19
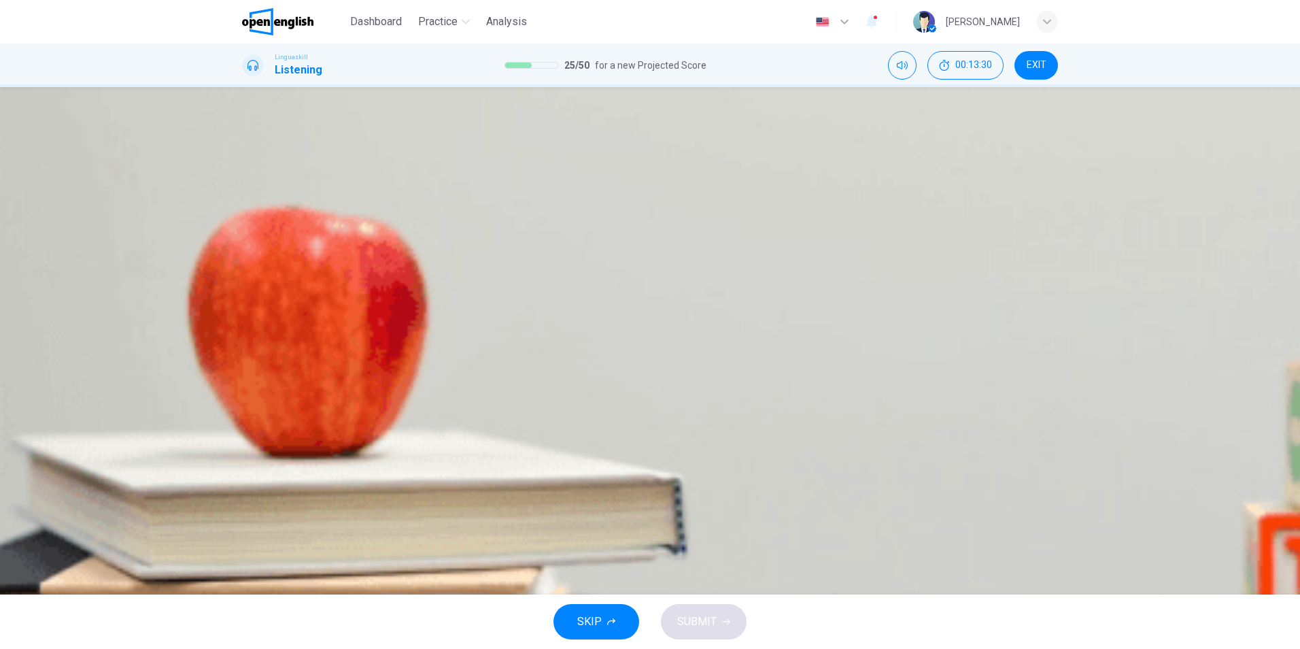
click at [253, 240] on button "button" at bounding box center [247, 234] width 11 height 11
click at [359, 208] on div "B" at bounding box center [348, 197] width 22 height 22
click at [714, 610] on button "SUBMIT" at bounding box center [704, 621] width 86 height 35
type input "*"
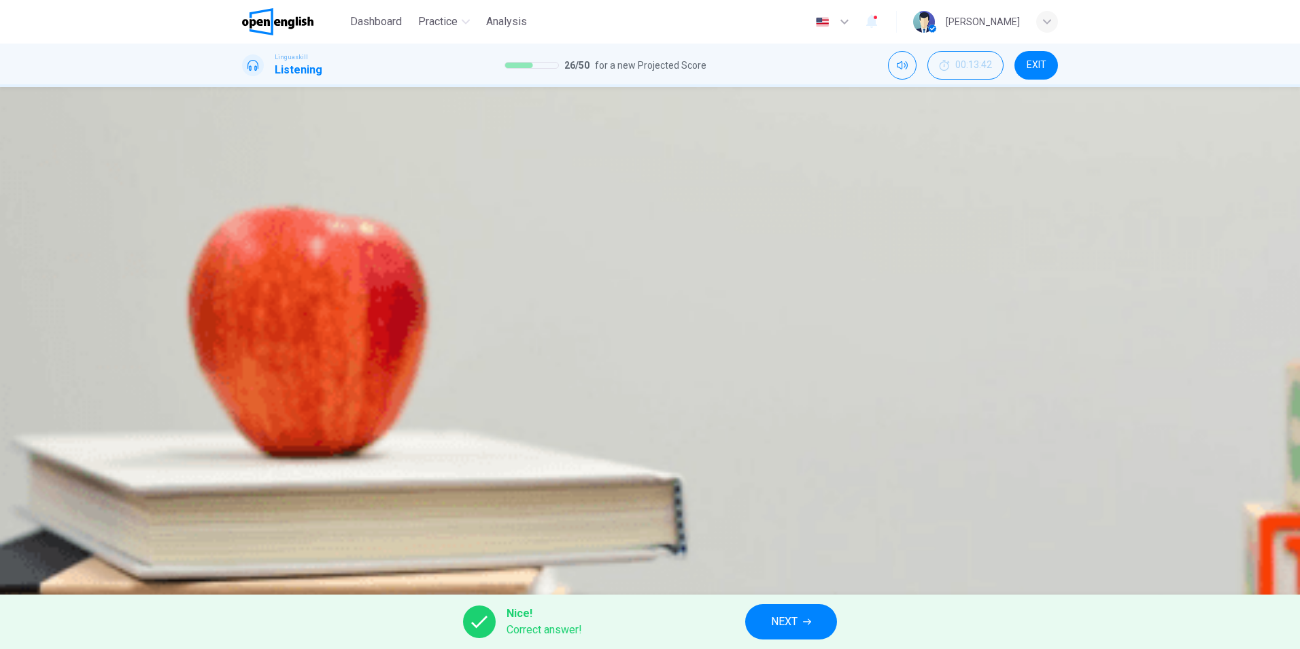
click at [782, 617] on span "NEXT" at bounding box center [784, 621] width 27 height 19
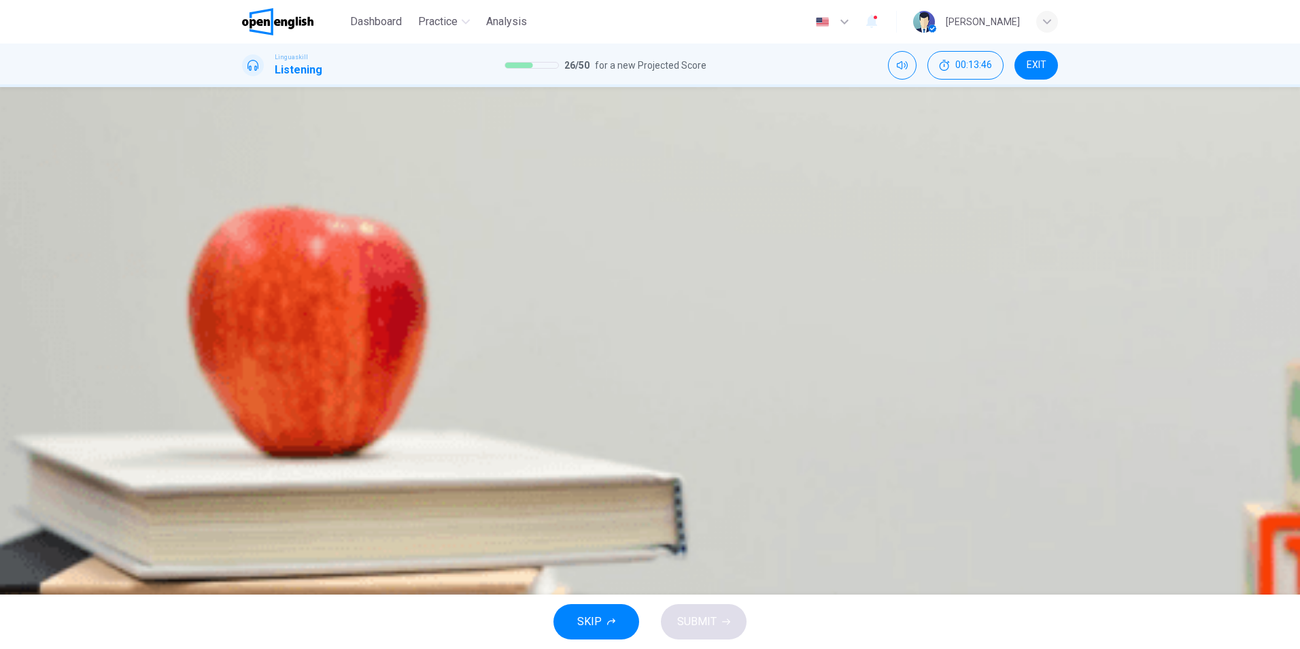
click at [247, 235] on icon "button" at bounding box center [247, 235] width 0 height 0
type input "*"
click at [426, 208] on div "C" at bounding box center [415, 197] width 22 height 22
click at [725, 617] on icon "button" at bounding box center [726, 621] width 8 height 8
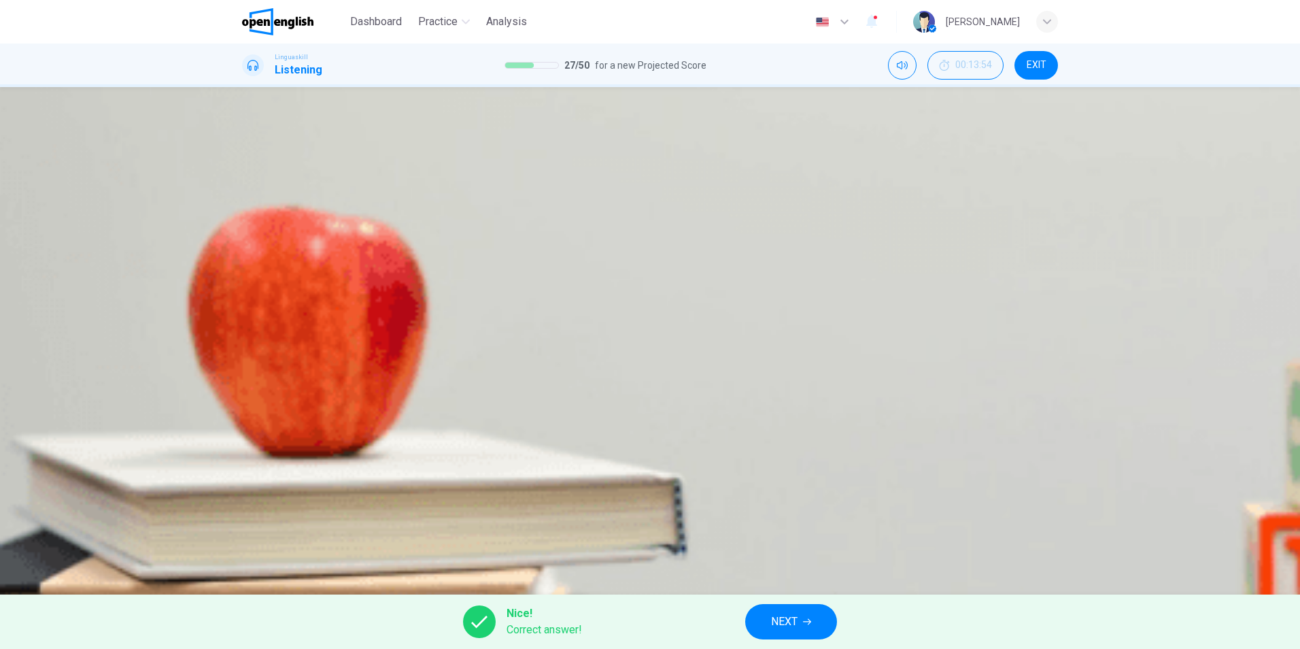
click at [787, 639] on div "Nice! Correct answer! NEXT" at bounding box center [650, 621] width 1300 height 54
click at [787, 631] on button "NEXT" at bounding box center [791, 621] width 92 height 35
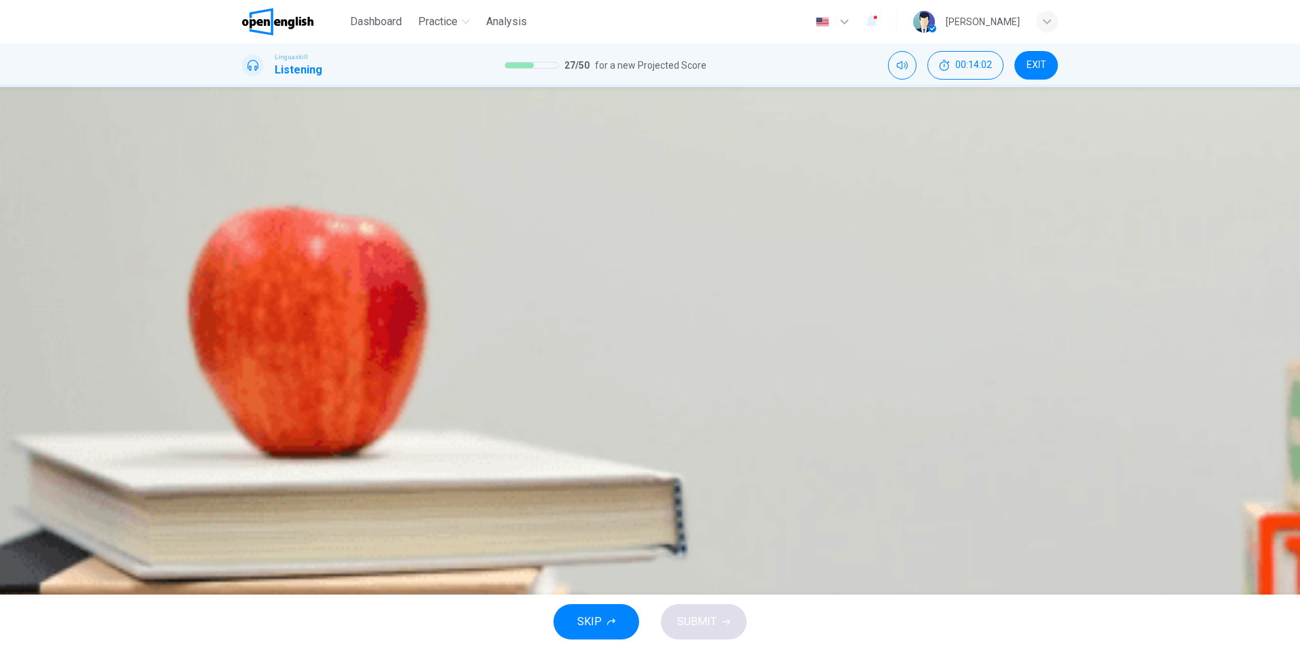
click at [247, 320] on icon "button" at bounding box center [247, 320] width 0 height 0
click at [640, 290] on img "button" at bounding box center [588, 237] width 103 height 103
click at [688, 615] on span "SUBMIT" at bounding box center [696, 621] width 39 height 19
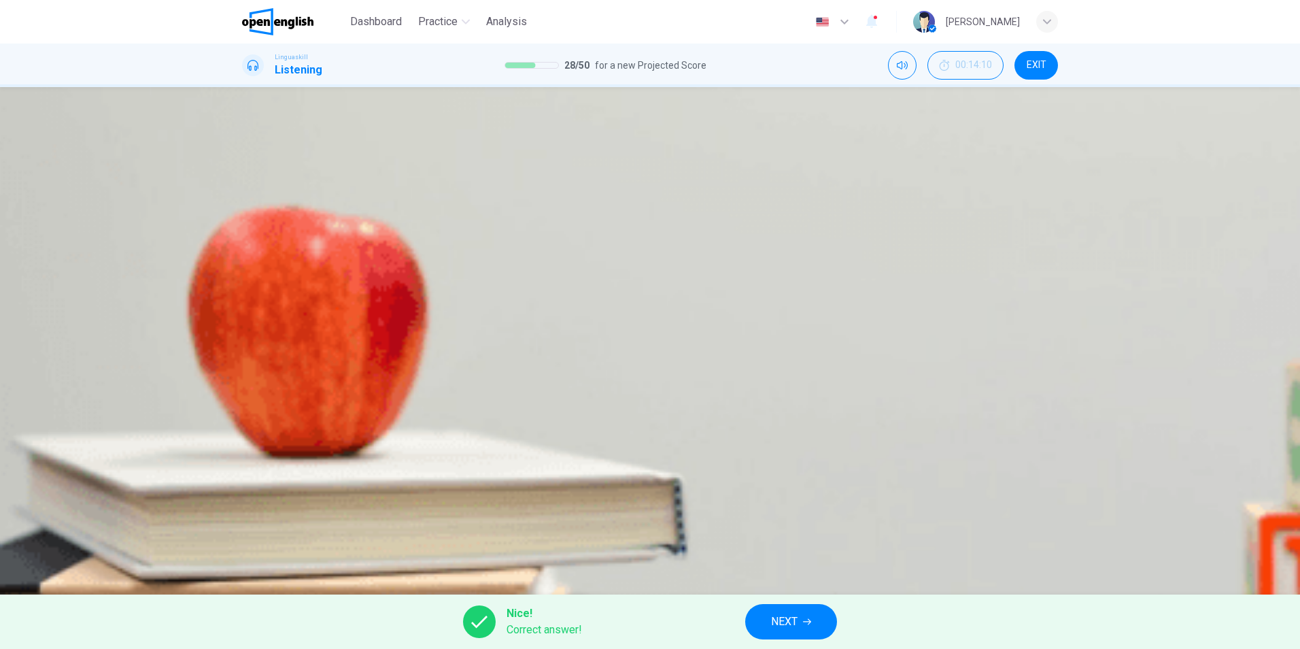
type input "**"
click at [802, 632] on button "NEXT" at bounding box center [791, 621] width 92 height 35
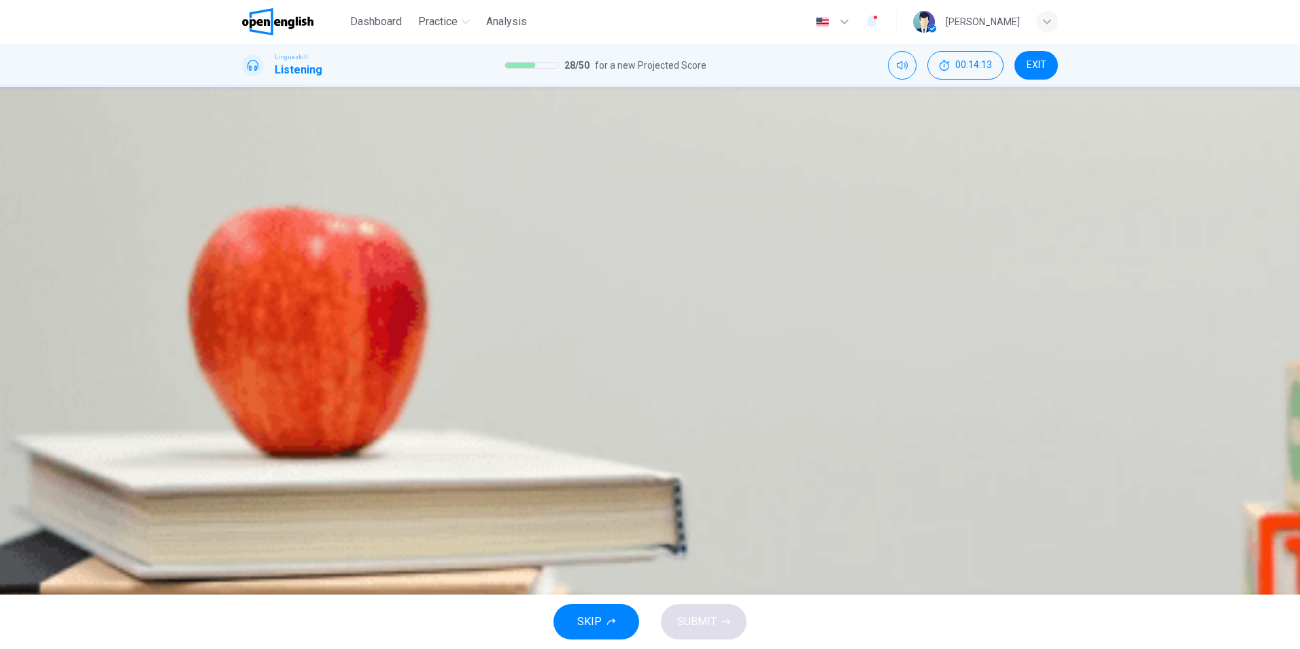
click at [247, 235] on icon "button" at bounding box center [247, 235] width 0 height 0
click at [485, 200] on span "In her bag" at bounding box center [460, 194] width 49 height 12
click at [700, 617] on span "SUBMIT" at bounding box center [696, 621] width 39 height 19
type input "*"
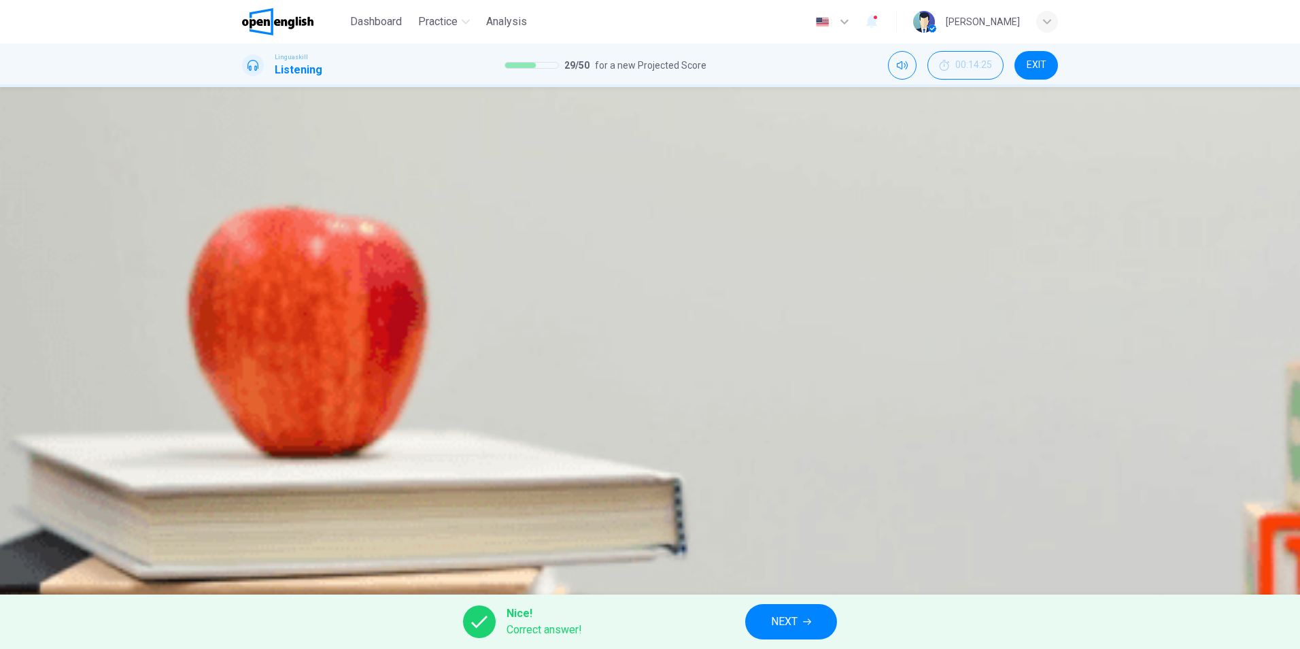
click at [805, 637] on button "NEXT" at bounding box center [791, 621] width 92 height 35
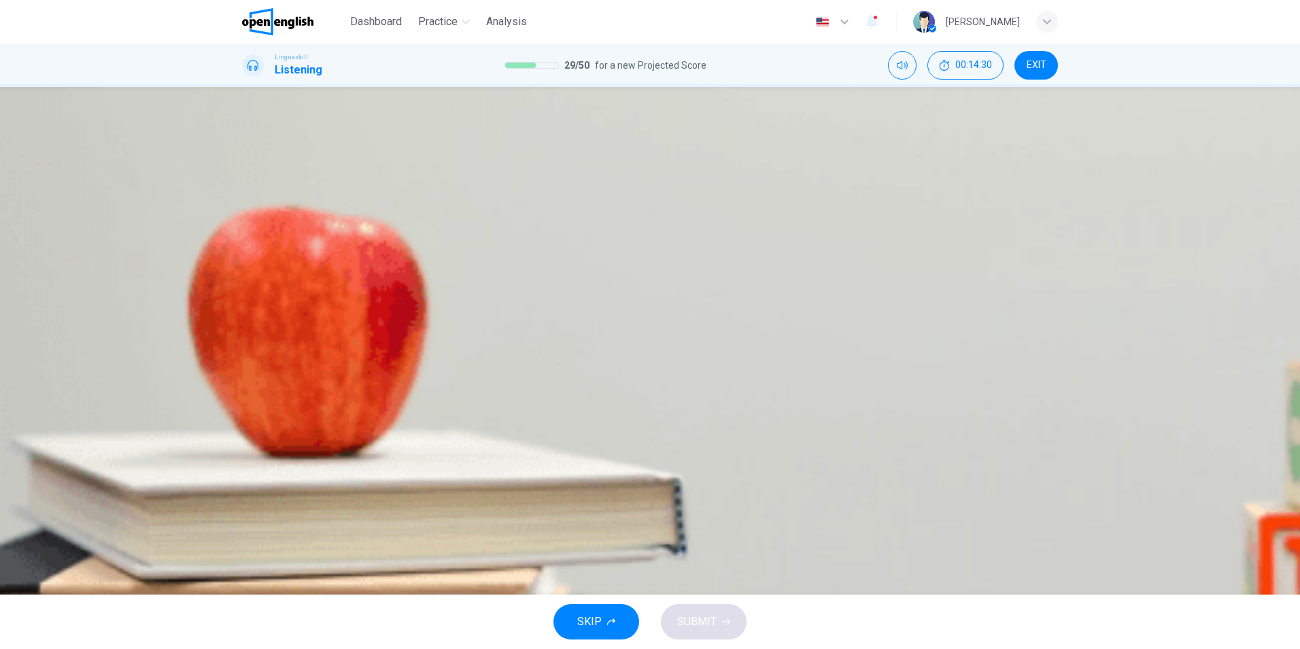
click at [252, 235] on icon "button" at bounding box center [256, 243] width 14 height 16
click at [304, 200] on span "A book" at bounding box center [287, 194] width 33 height 12
type input "*"
click at [739, 617] on button "SUBMIT" at bounding box center [704, 621] width 86 height 35
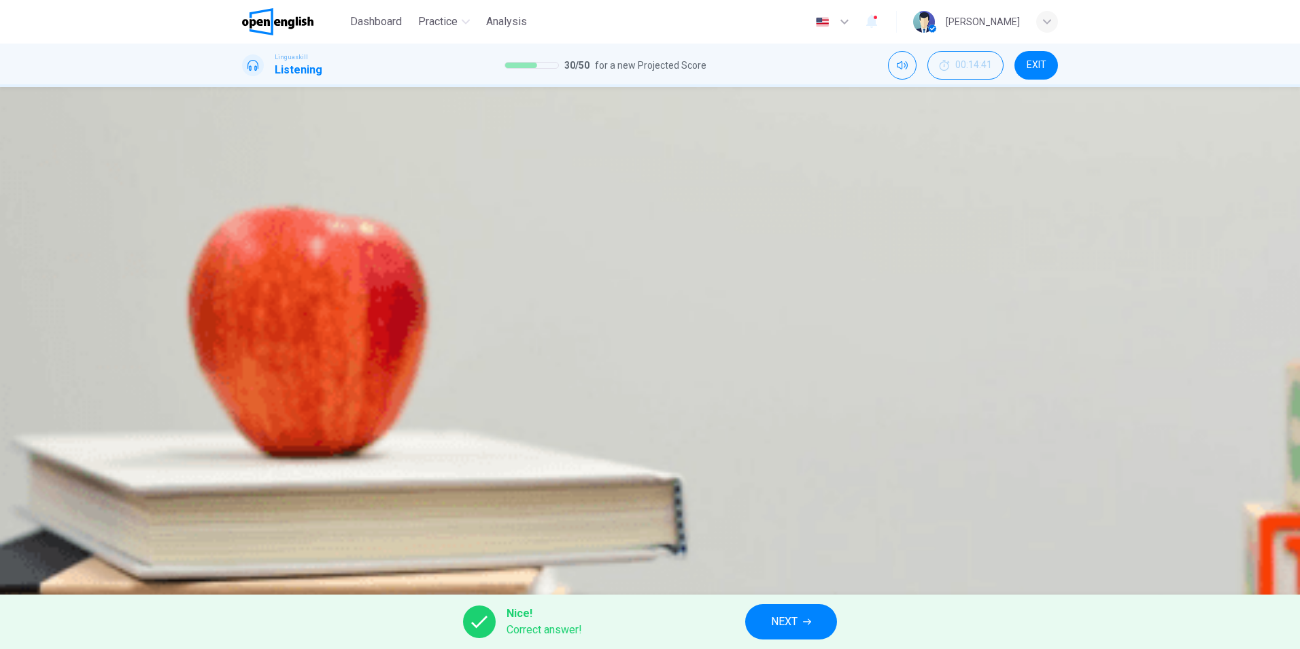
click at [782, 618] on span "NEXT" at bounding box center [784, 621] width 27 height 19
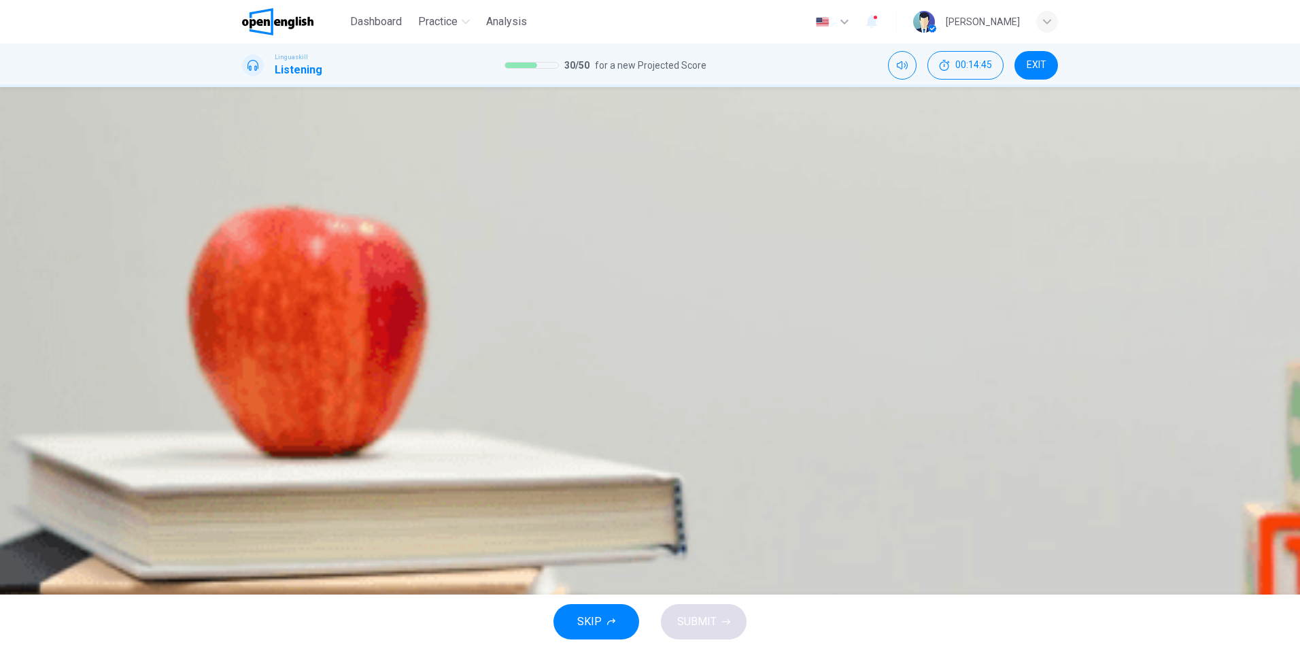
click at [247, 235] on icon "button" at bounding box center [247, 235] width 0 height 0
click at [367, 208] on div "C" at bounding box center [356, 197] width 22 height 22
click at [711, 616] on span "SUBMIT" at bounding box center [696, 621] width 39 height 19
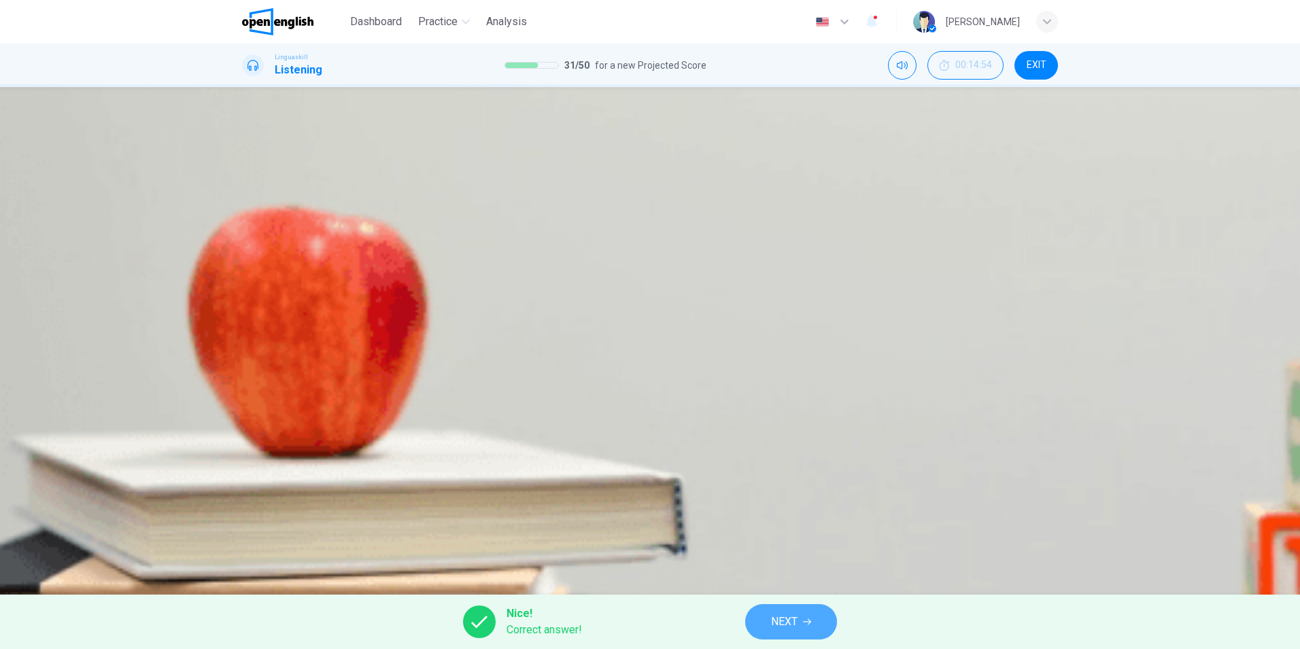
click at [814, 624] on button "NEXT" at bounding box center [791, 621] width 92 height 35
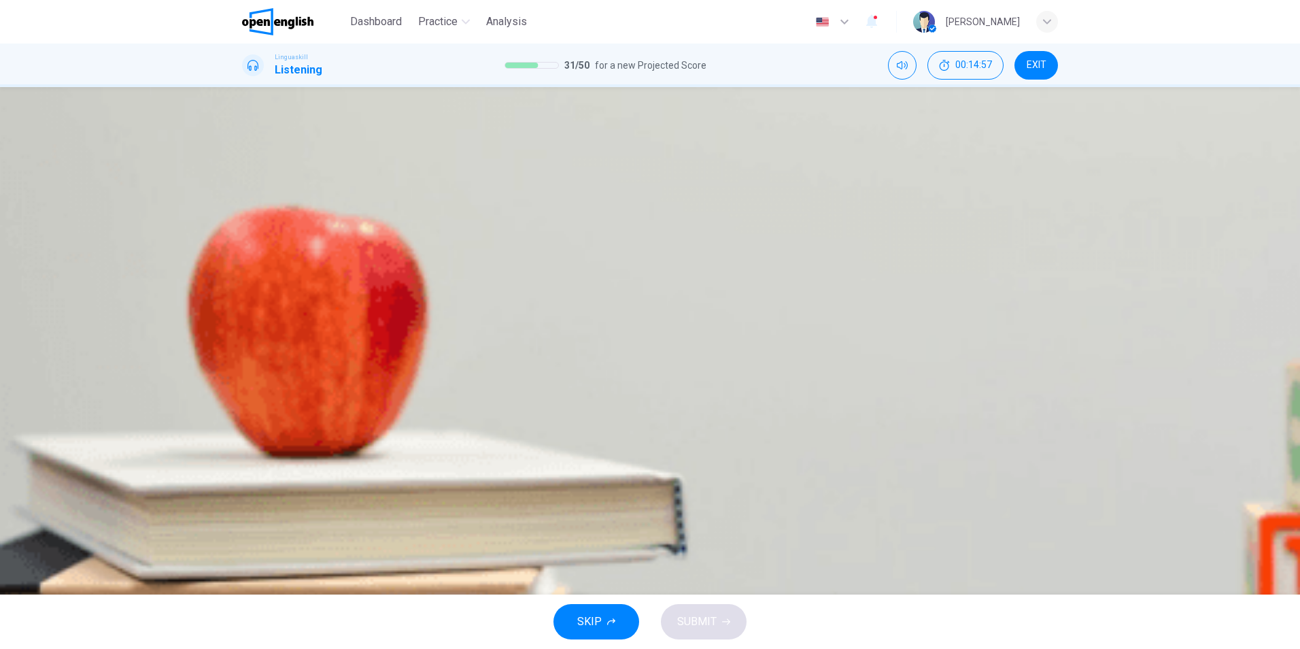
drag, startPoint x: 588, startPoint y: 311, endPoint x: 793, endPoint y: 311, distance: 204.6
click at [429, 183] on span "When do the speakers decide to meet?" at bounding box center [335, 176] width 187 height 13
click at [247, 235] on icon "button" at bounding box center [247, 235] width 0 height 0
click at [265, 208] on div "A" at bounding box center [254, 197] width 22 height 22
type input "*"
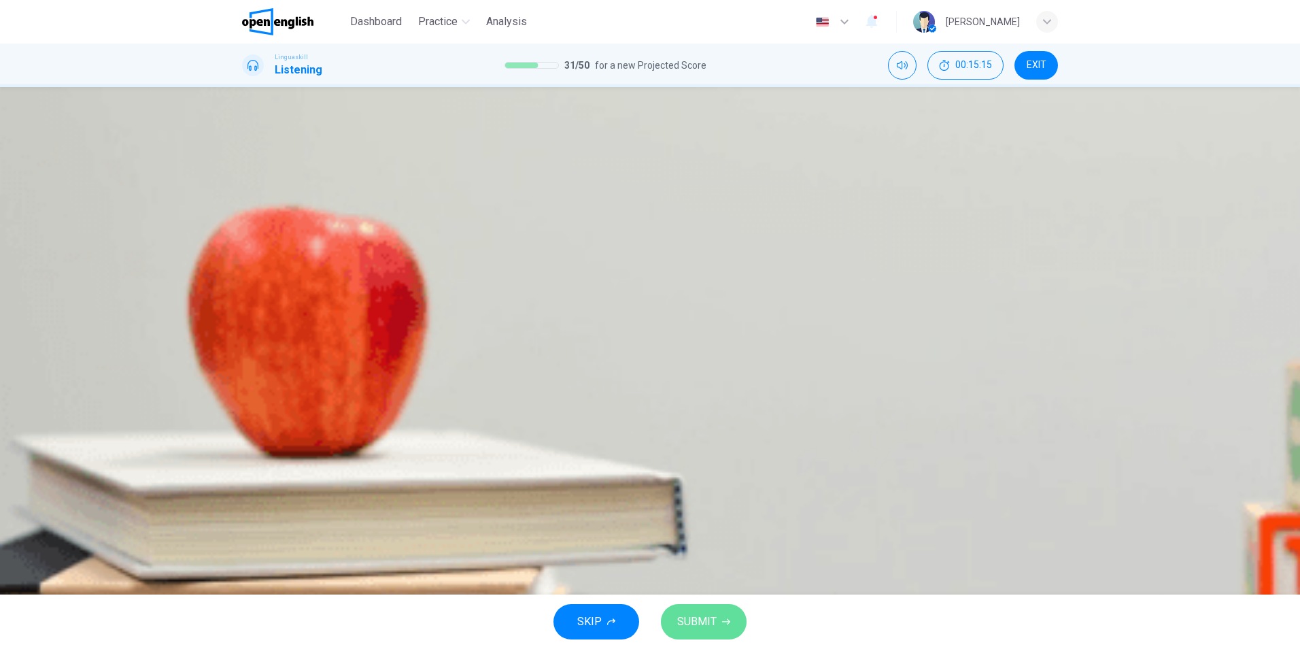
click at [702, 619] on span "SUBMIT" at bounding box center [696, 621] width 39 height 19
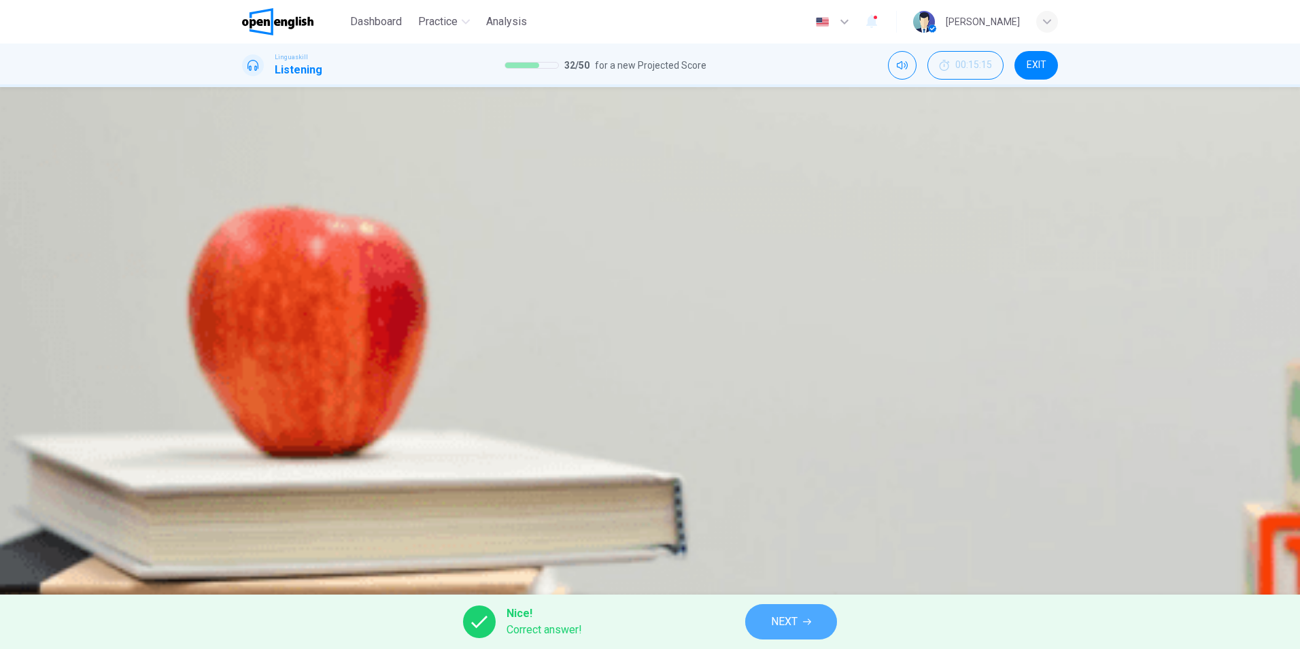
click at [787, 621] on span "NEXT" at bounding box center [784, 621] width 27 height 19
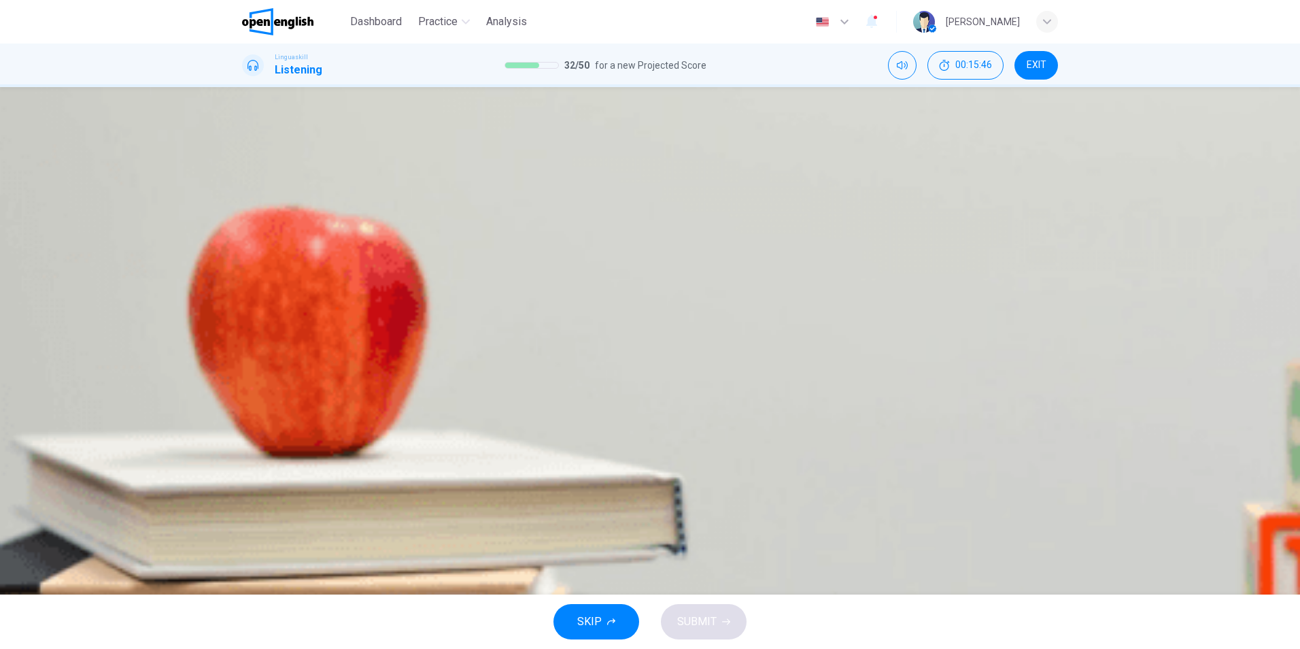
scroll to position [20, 0]
click at [247, 392] on button "button" at bounding box center [247, 397] width 11 height 11
click at [628, 200] on span "The evolution of online education" at bounding box center [548, 194] width 160 height 12
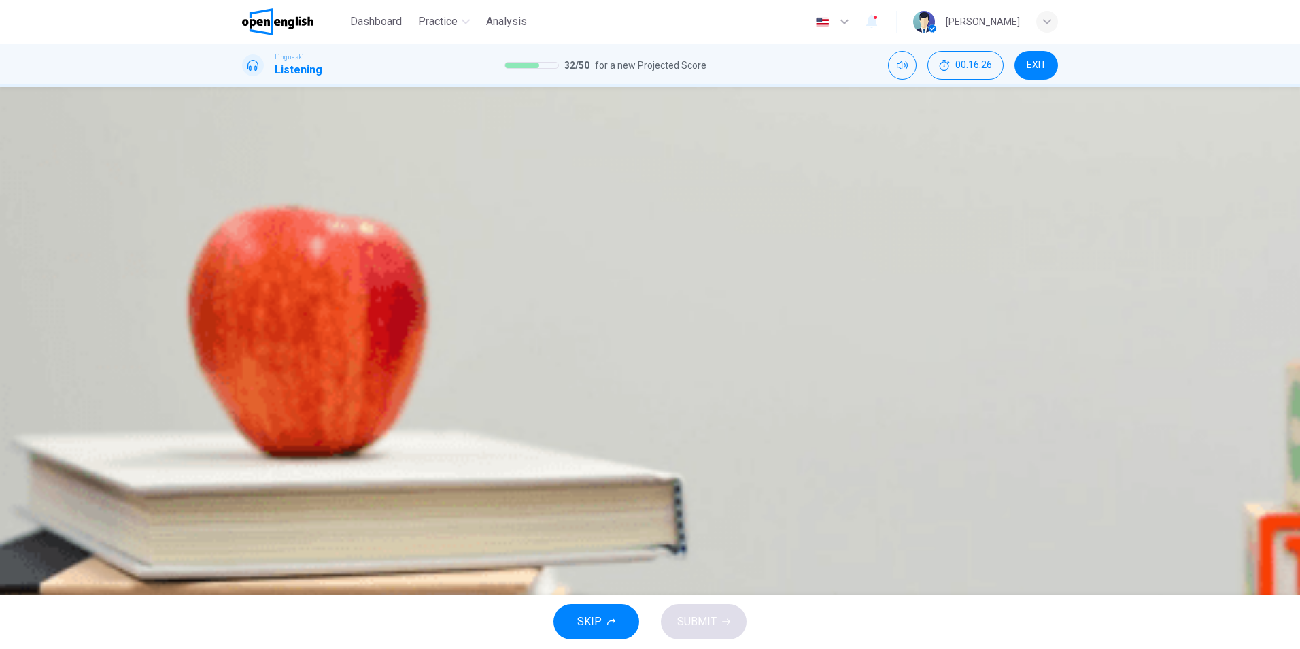
click at [587, 229] on span "Removing geographical barriers" at bounding box center [509, 235] width 154 height 12
click at [428, 270] on span "Maintaining student engagement" at bounding box center [350, 276] width 158 height 12
click at [681, 311] on span "It accelerated the growth of online education" at bounding box center [600, 317] width 213 height 12
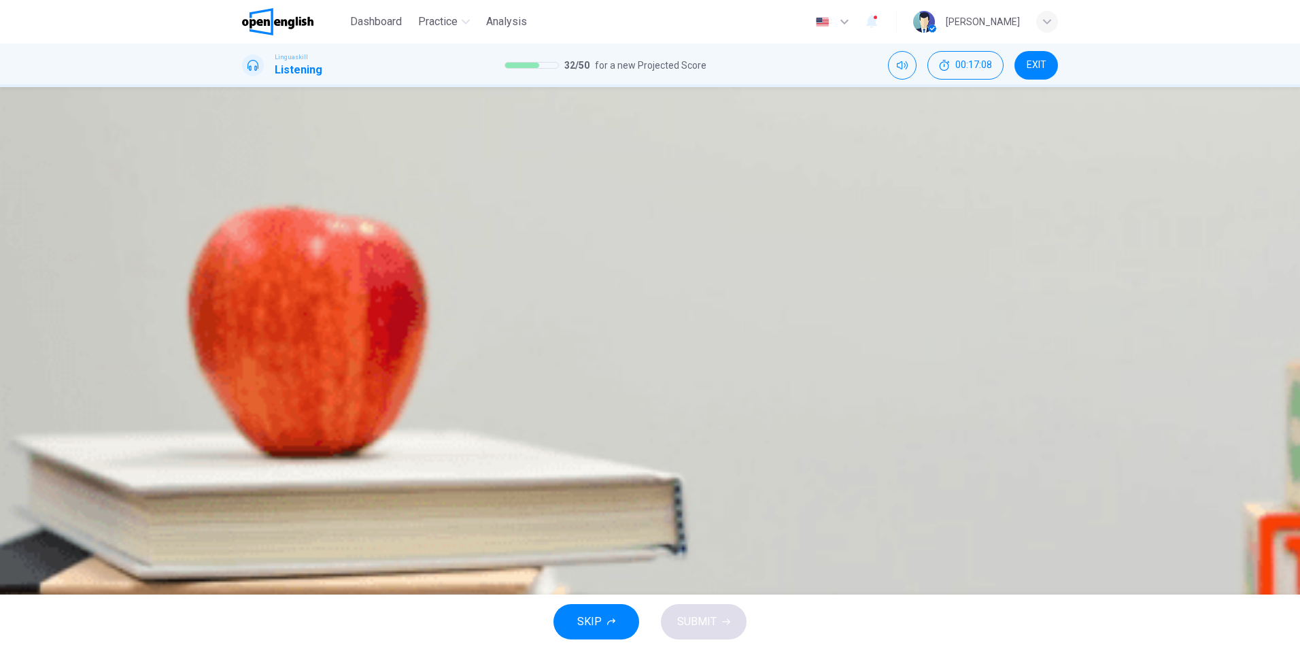
click at [648, 363] on span "A hybrid model of traditional and online methods" at bounding box center [579, 357] width 232 height 12
drag, startPoint x: 424, startPoint y: 235, endPoint x: 239, endPoint y: 226, distance: 184.5
click at [242, 389] on div "01m 21s" at bounding box center [650, 423] width 816 height 69
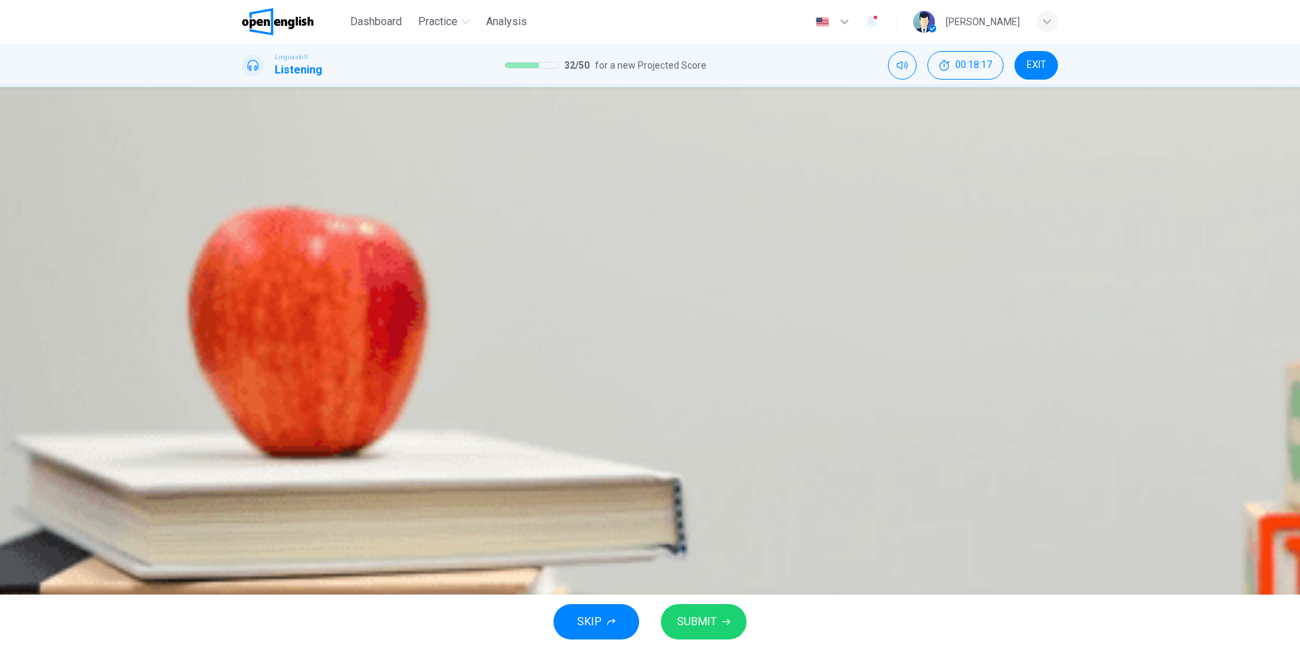
click at [710, 617] on span "SUBMIT" at bounding box center [696, 621] width 39 height 19
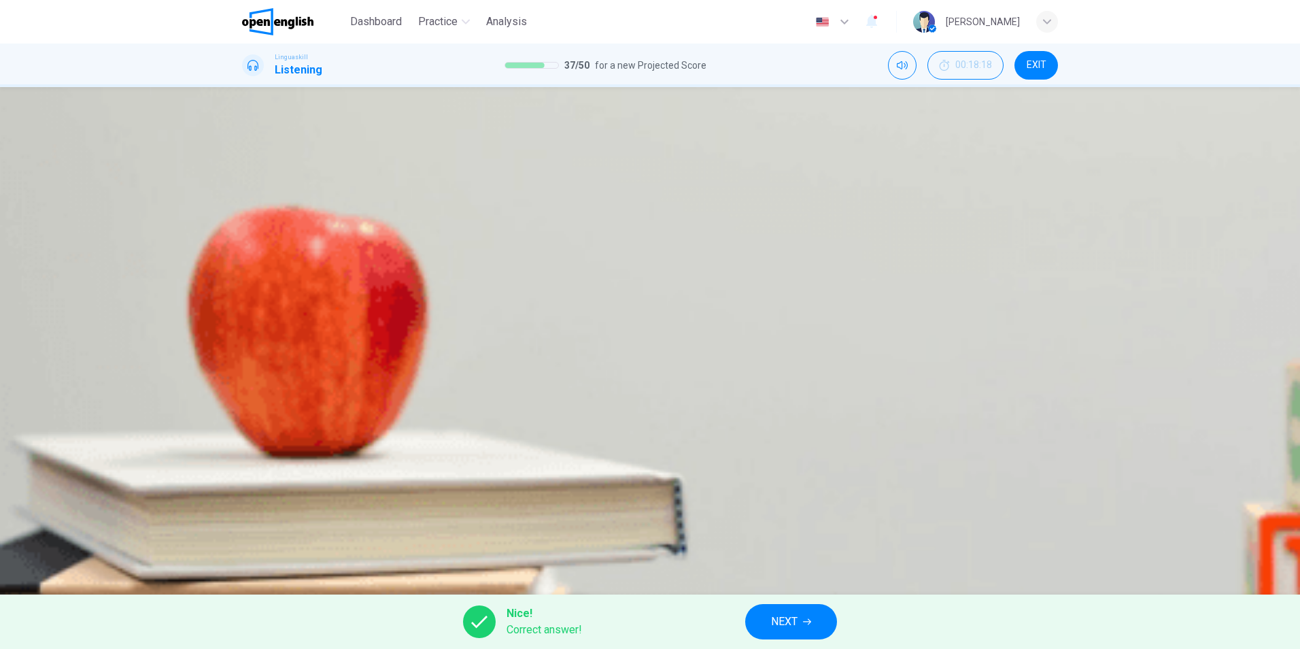
type input "**"
click at [778, 613] on span "NEXT" at bounding box center [784, 621] width 27 height 19
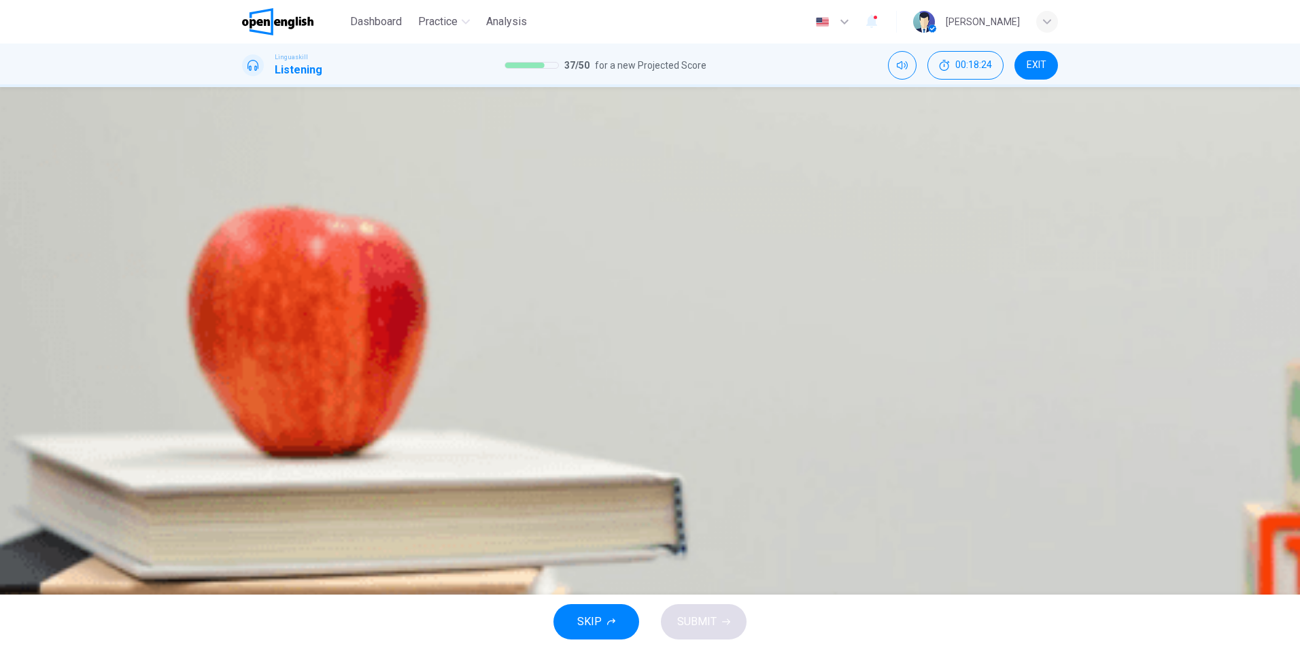
scroll to position [204, 0]
click at [702, 241] on span "It offers panoramic views of the city" at bounding box center [617, 235] width 170 height 12
click at [553, 200] on span "It’s the residence of the [DEMOGRAPHIC_DATA] monarch" at bounding box center [412, 194] width 282 height 12
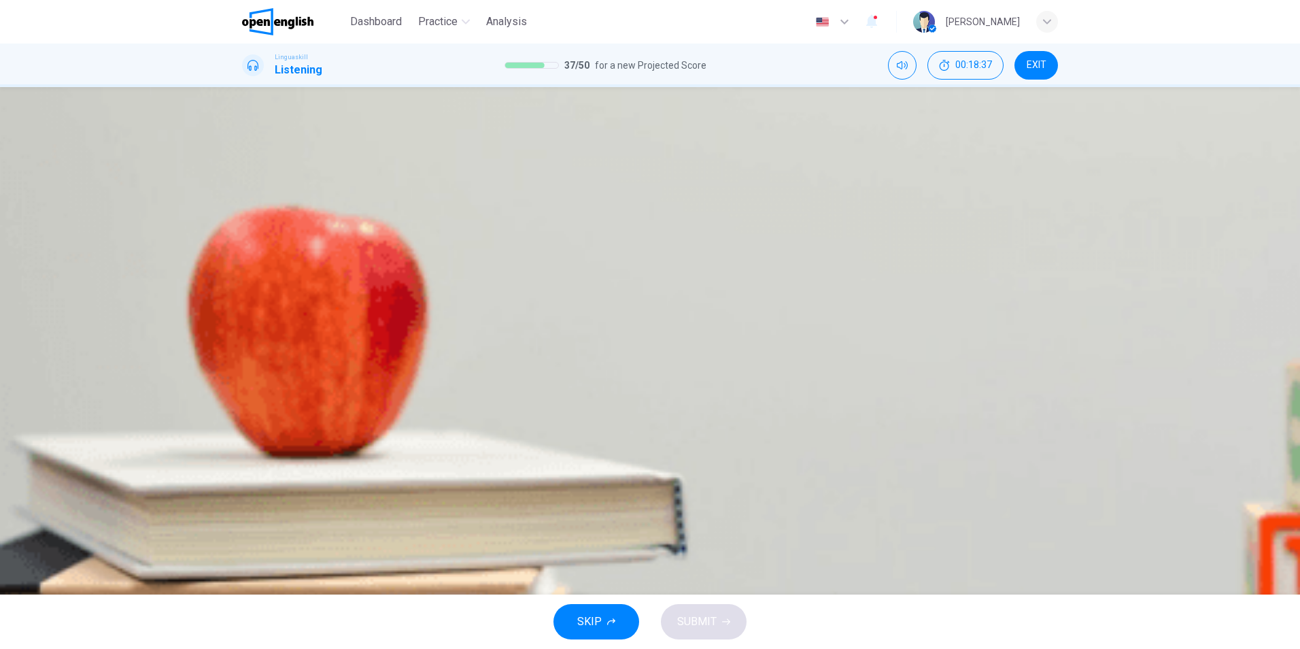
click at [341, 270] on span "It was a prison" at bounding box center [306, 276] width 70 height 12
click at [630, 322] on span "It's a suspension bridge" at bounding box center [573, 317] width 114 height 12
click at [736, 363] on span "They offer new experiences even for frequent visitors" at bounding box center [864, 357] width 256 height 12
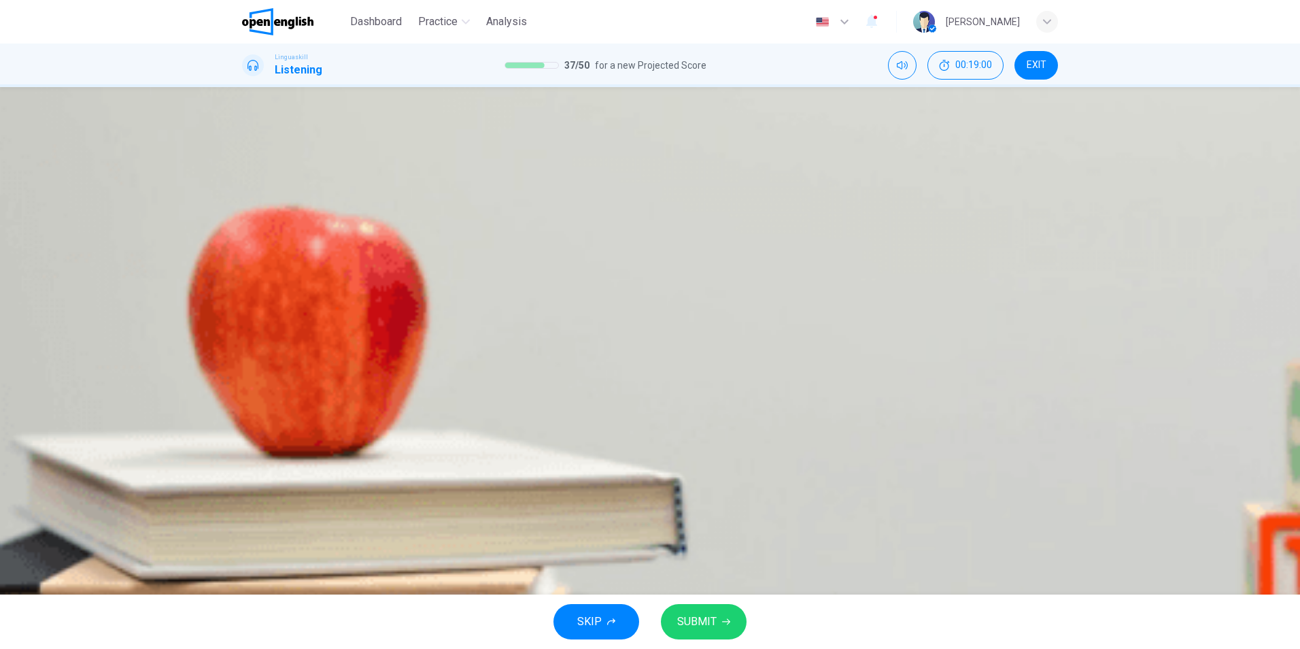
drag, startPoint x: 243, startPoint y: 220, endPoint x: 353, endPoint y: 241, distance: 111.3
click at [246, 389] on div "01m 11s" at bounding box center [650, 423] width 816 height 69
click at [247, 398] on icon "button" at bounding box center [247, 398] width 0 height 0
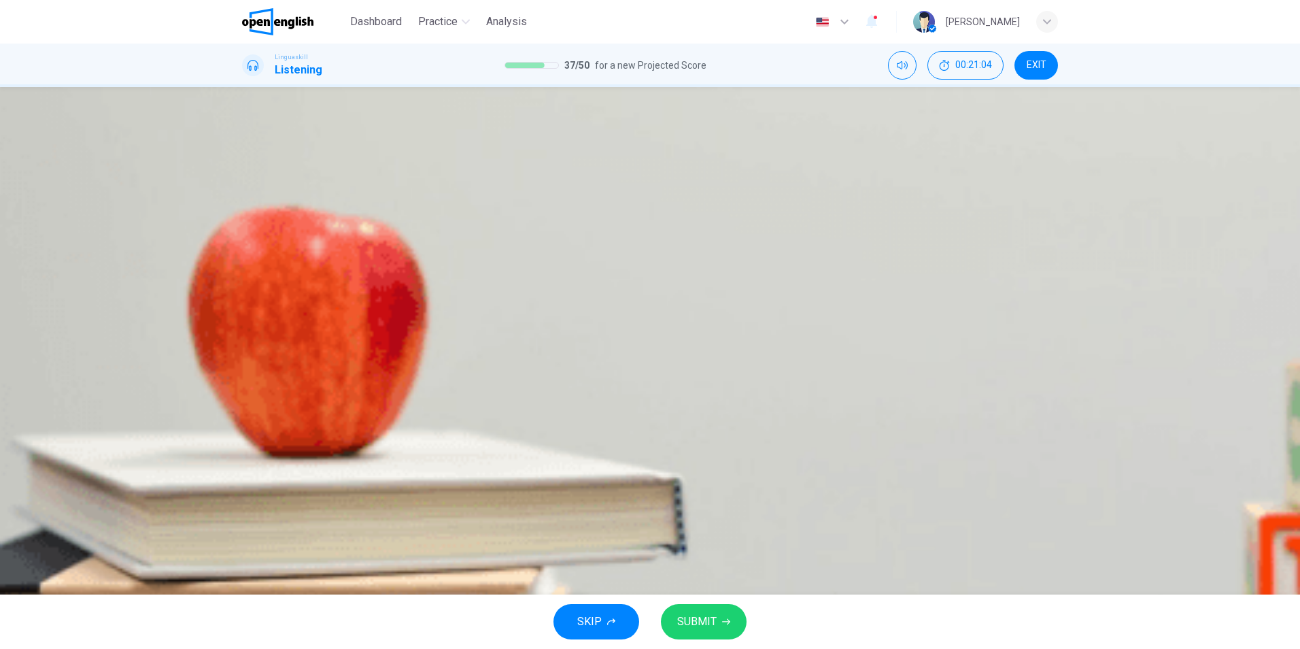
scroll to position [587, 0]
click at [731, 624] on button "SUBMIT" at bounding box center [704, 621] width 86 height 35
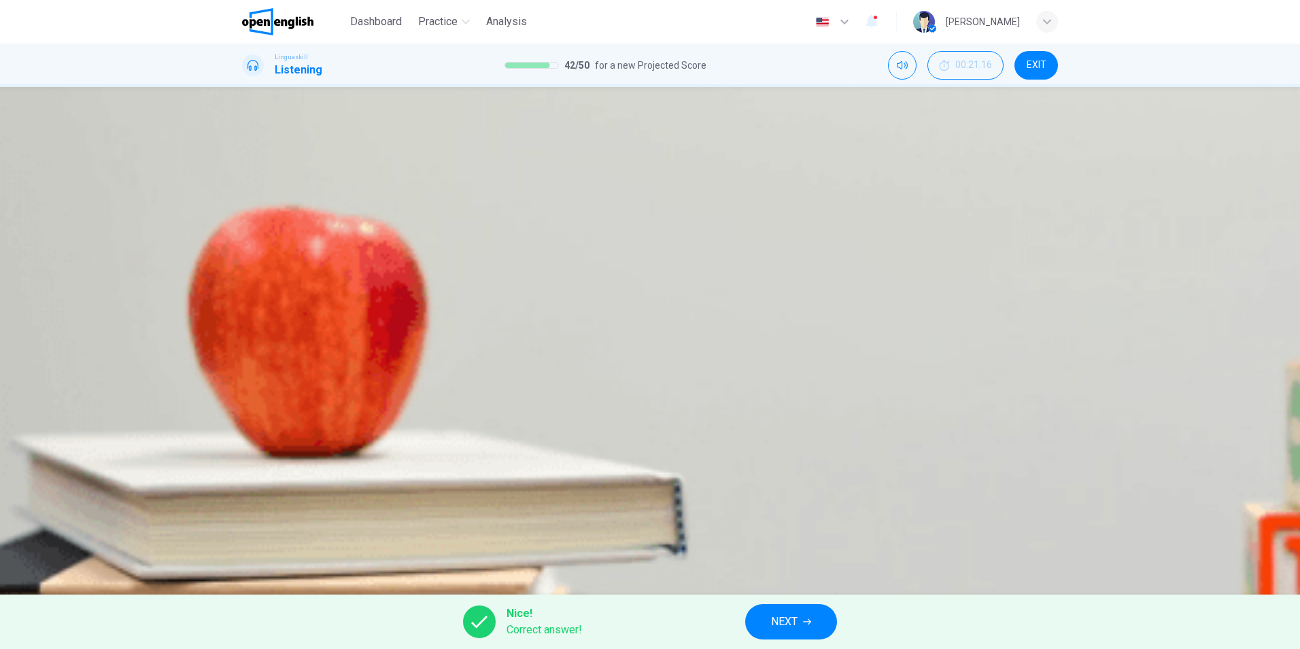
type input "**"
click at [816, 615] on button "NEXT" at bounding box center [791, 621] width 92 height 35
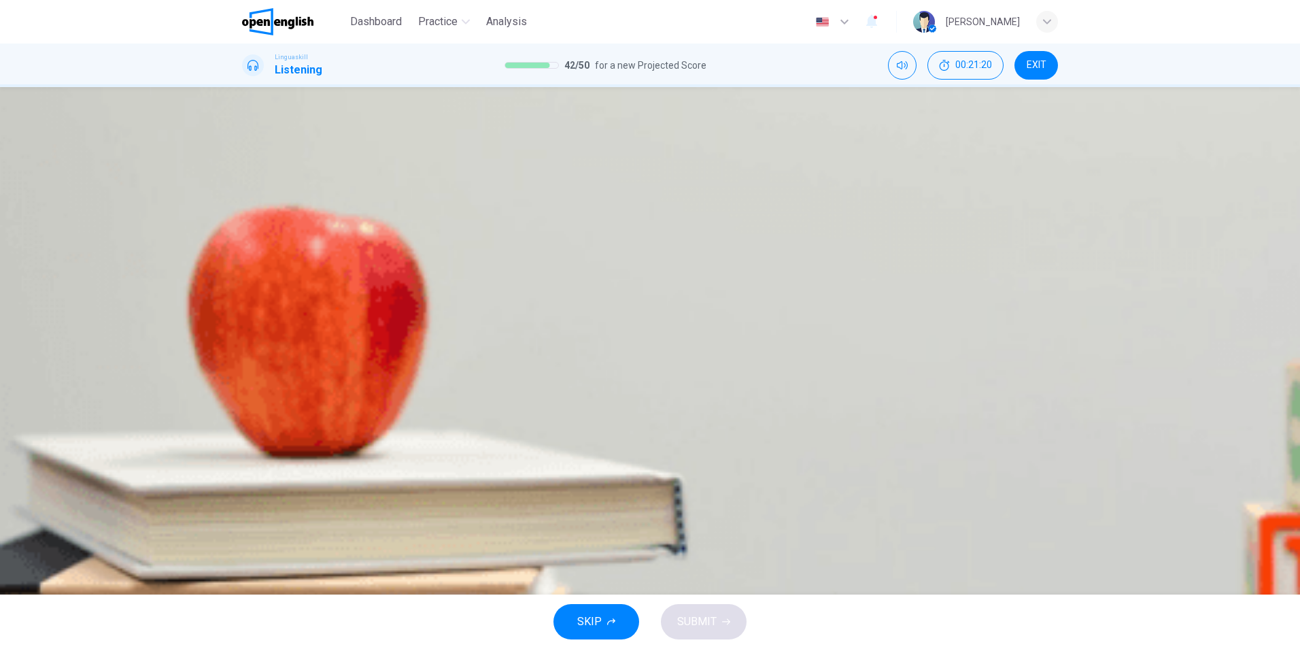
click at [247, 235] on icon "button" at bounding box center [247, 235] width 0 height 0
click at [487, 200] on span "Science fiction" at bounding box center [452, 194] width 70 height 12
click at [723, 625] on button "SUBMIT" at bounding box center [704, 621] width 86 height 35
type input "*"
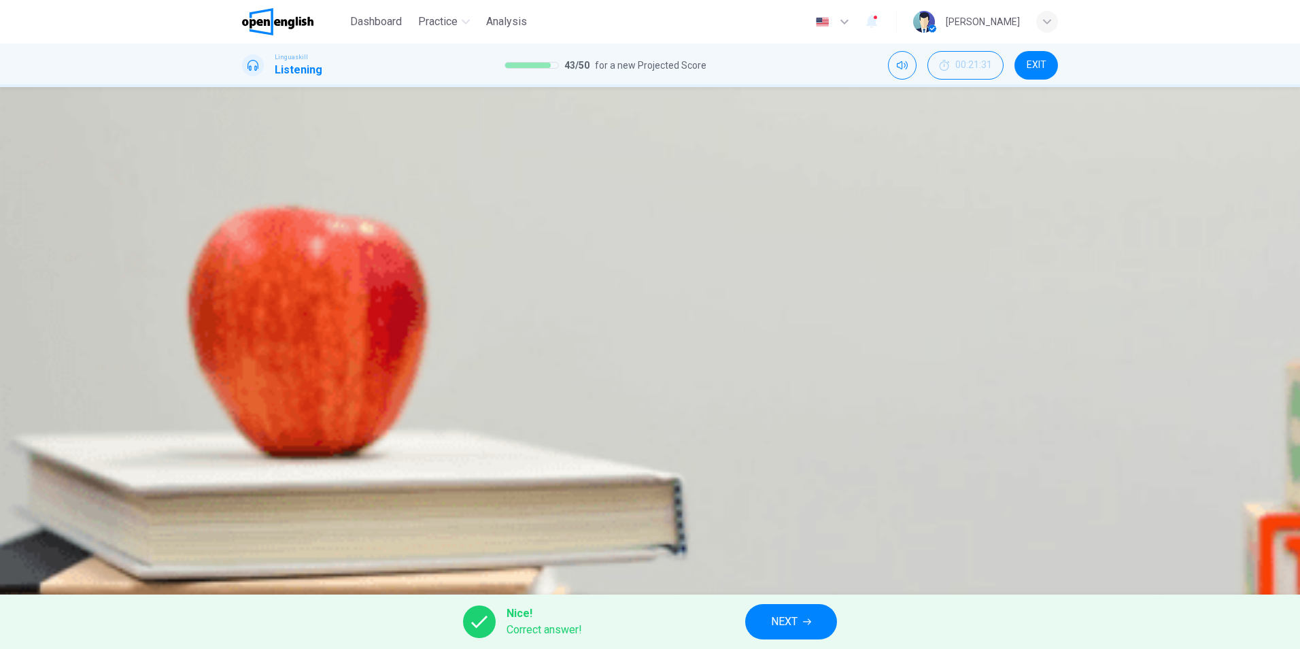
click at [806, 628] on button "NEXT" at bounding box center [791, 621] width 92 height 35
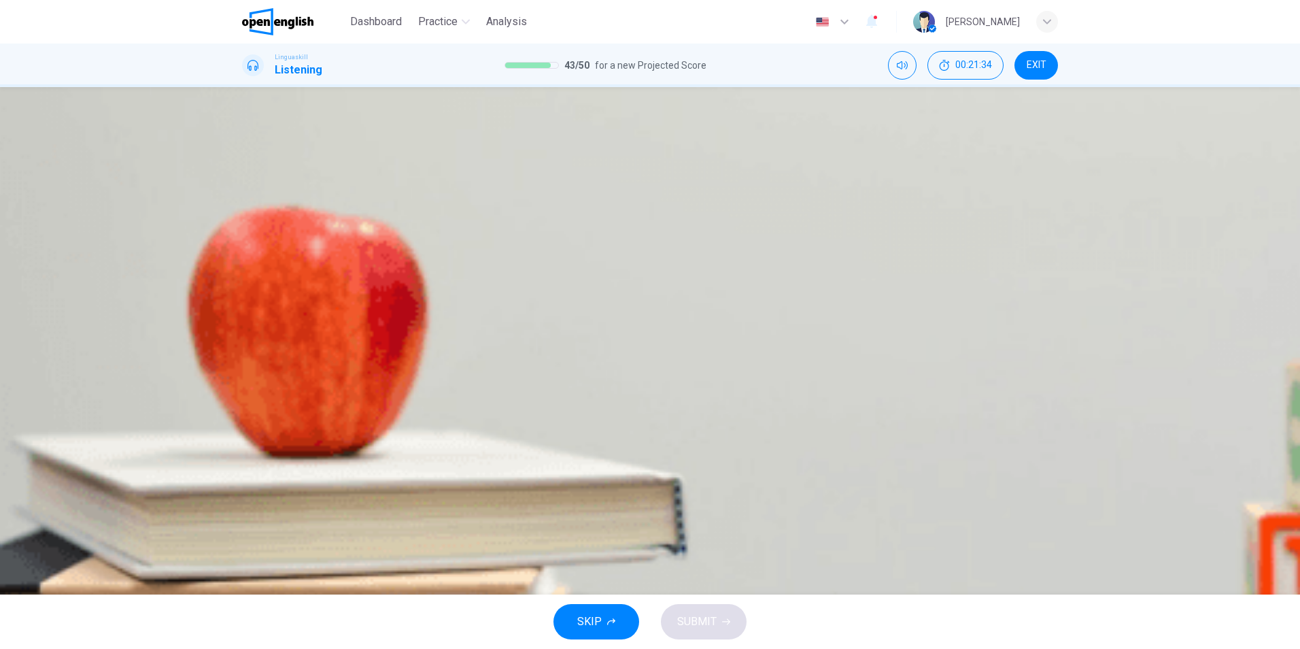
click at [247, 235] on icon "button" at bounding box center [247, 235] width 0 height 0
click at [390, 208] on div "B" at bounding box center [379, 197] width 22 height 22
type input "*"
click at [714, 614] on span "SUBMIT" at bounding box center [696, 621] width 39 height 19
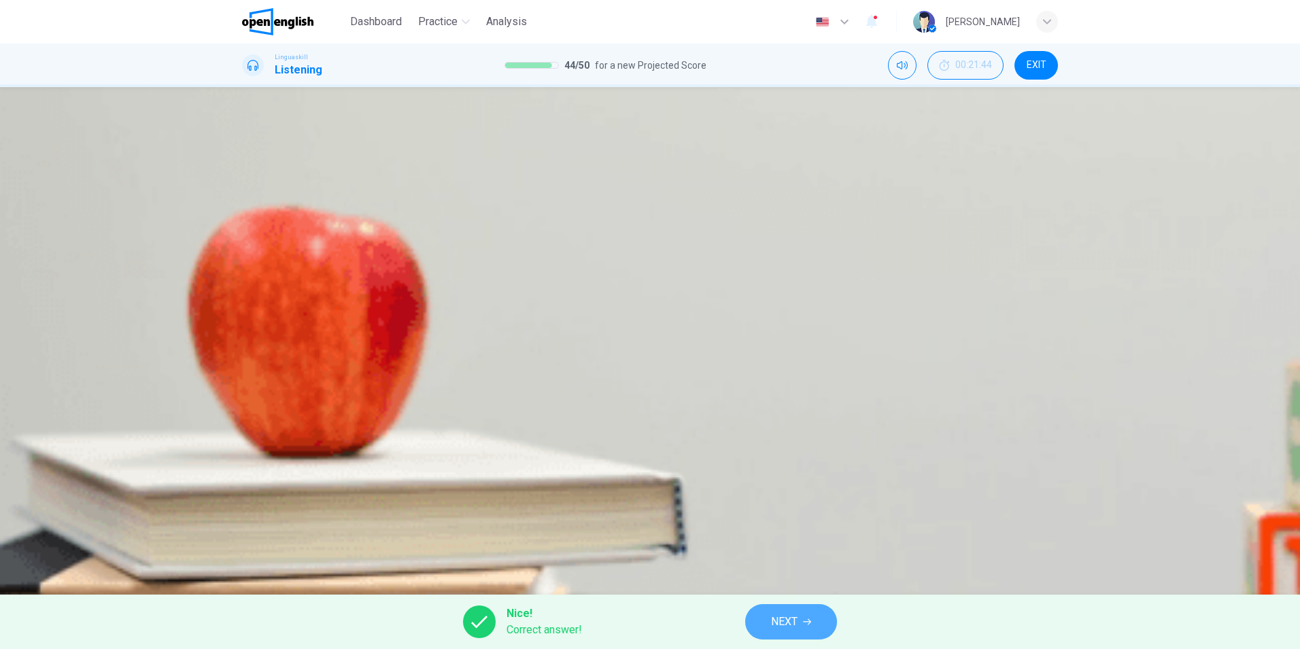
click at [777, 618] on span "NEXT" at bounding box center [784, 621] width 27 height 19
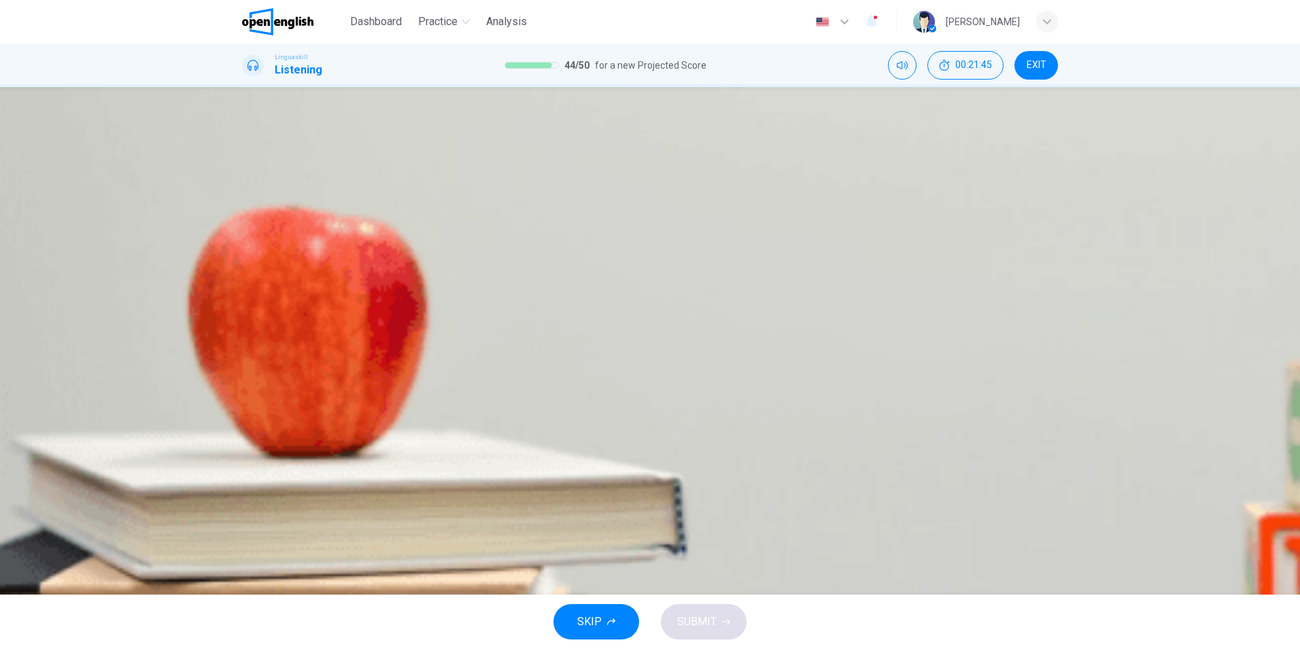
click at [257, 398] on icon "button" at bounding box center [256, 406] width 14 height 16
click at [247, 398] on icon "button" at bounding box center [247, 398] width 0 height 0
drag, startPoint x: 258, startPoint y: 219, endPoint x: 447, endPoint y: 277, distance: 198.3
click at [258, 398] on icon "button" at bounding box center [256, 406] width 14 height 16
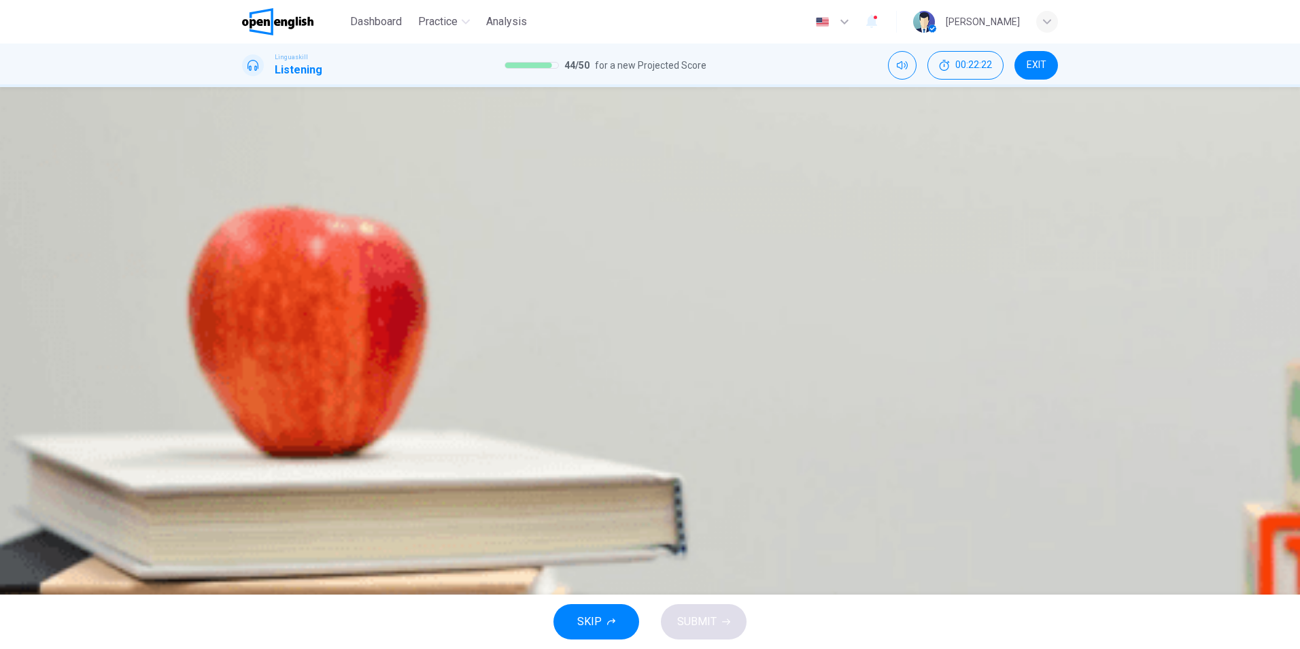
scroll to position [136, 0]
click at [608, 200] on span "How urbanization can impact city life" at bounding box center [520, 194] width 176 height 12
click at [699, 241] on span "Useful for recreation and mental health" at bounding box center [746, 235] width 188 height 12
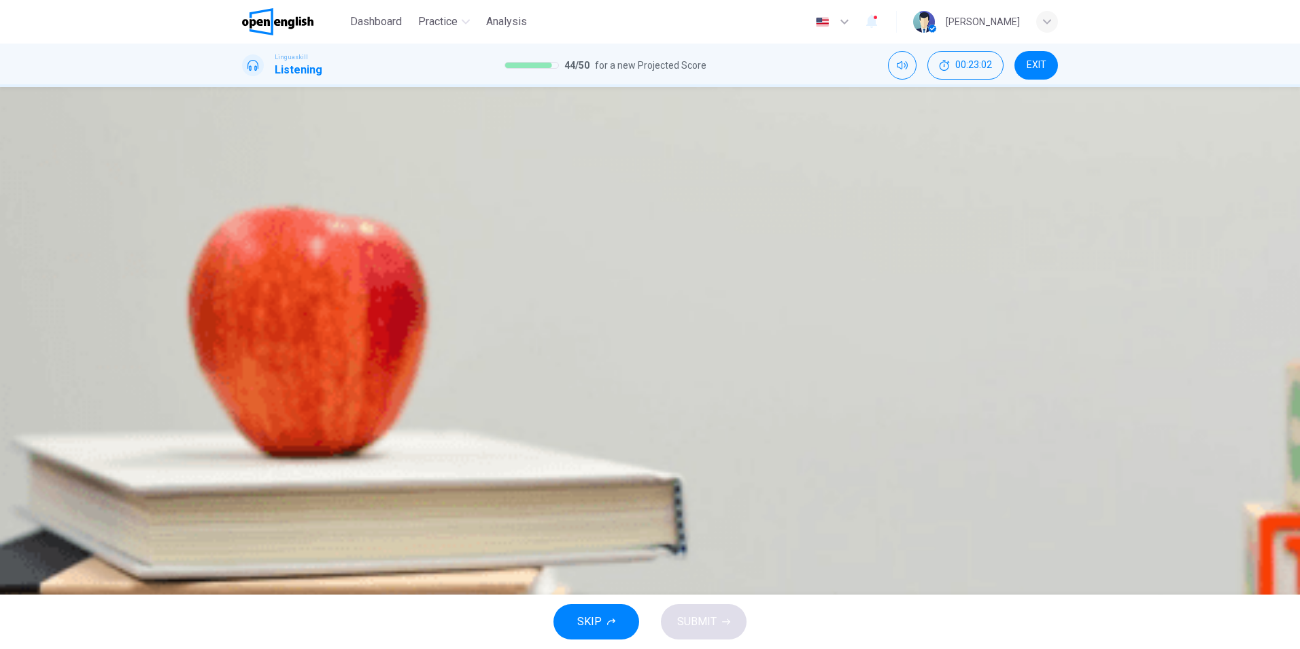
click at [715, 373] on button "C To promote public transportation" at bounding box center [804, 360] width 186 height 24
click at [409, 268] on div "B" at bounding box center [398, 279] width 22 height 22
click at [650, 322] on span "Pollution and traffic due to cars" at bounding box center [575, 317] width 149 height 12
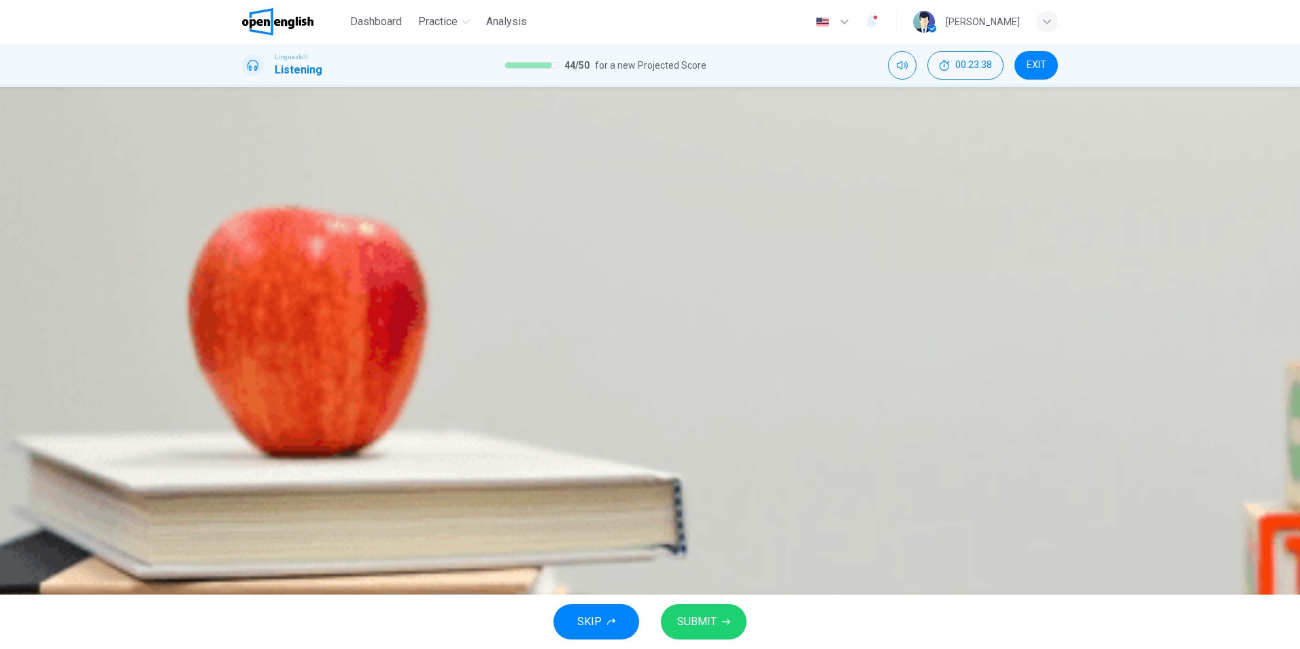
click at [475, 363] on span "To balance development and sustainability" at bounding box center [373, 357] width 205 height 12
click at [253, 392] on button "button" at bounding box center [247, 397] width 11 height 11
click at [719, 627] on button "SUBMIT" at bounding box center [704, 621] width 86 height 35
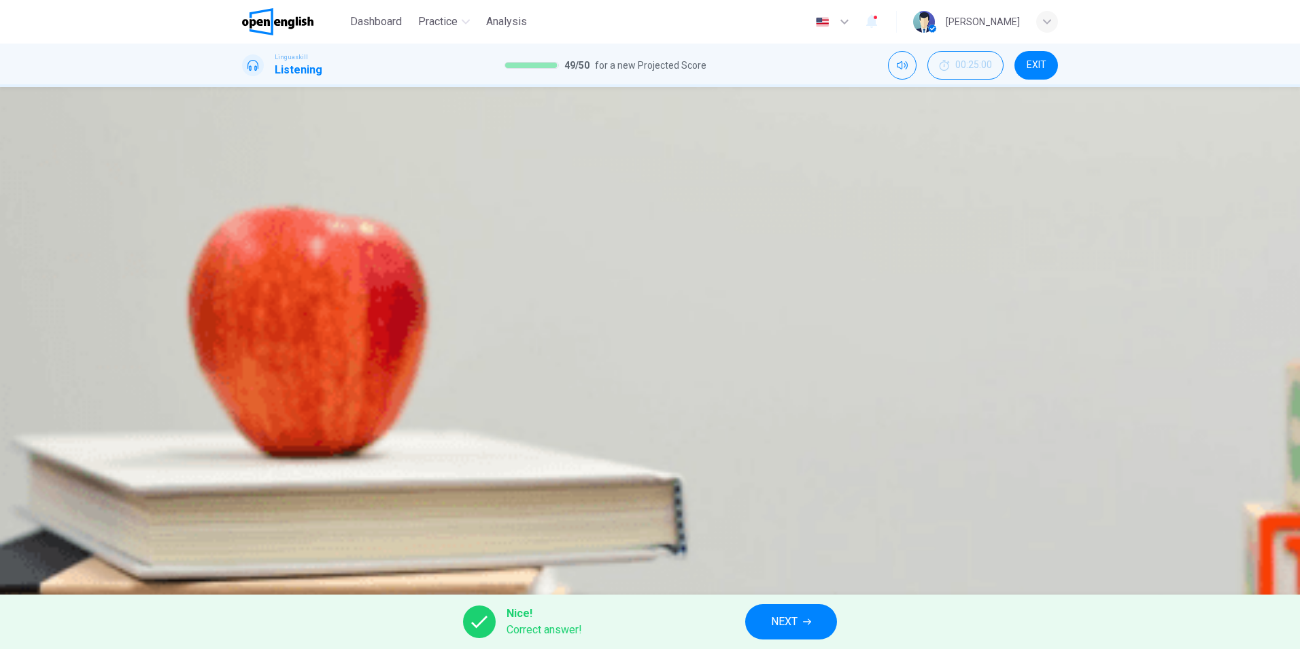
type input "**"
click at [761, 626] on button "NEXT" at bounding box center [791, 621] width 92 height 35
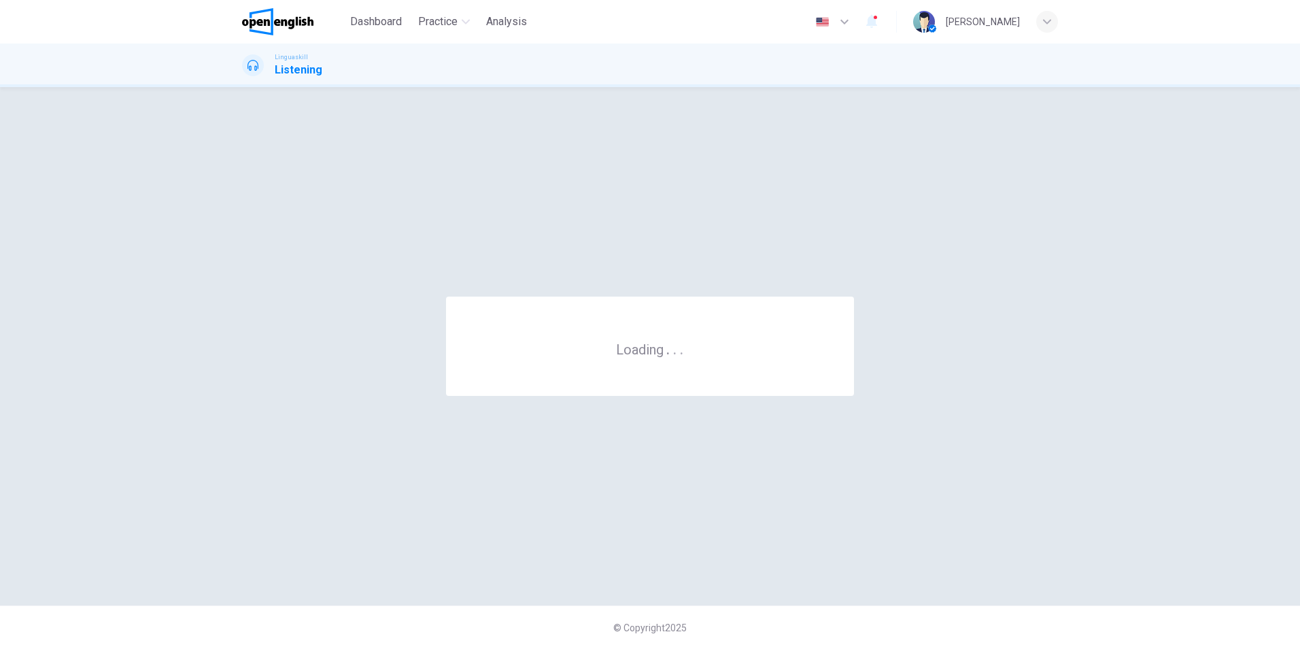
scroll to position [0, 0]
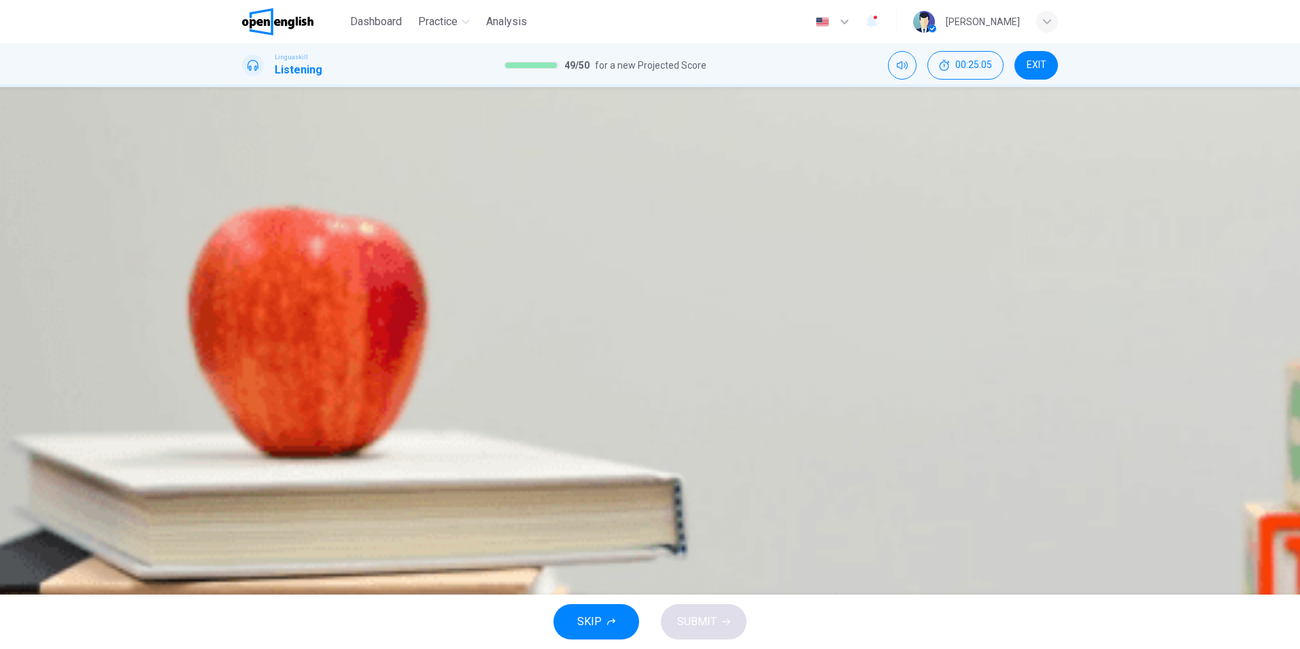
click at [247, 235] on icon "button" at bounding box center [247, 235] width 0 height 0
click at [487, 200] on span "Watercolors" at bounding box center [459, 194] width 58 height 12
click at [697, 630] on span "SUBMIT" at bounding box center [696, 621] width 39 height 19
type input "*"
